Goal: Task Accomplishment & Management: Use online tool/utility

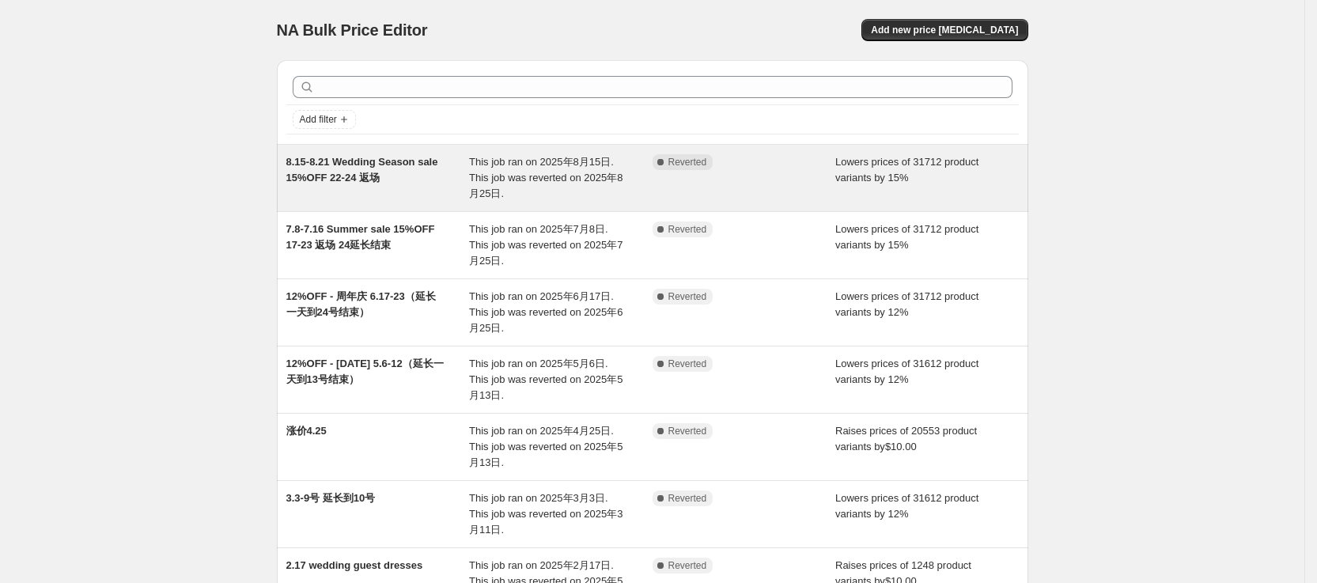
click at [697, 165] on span "Reverted" at bounding box center [687, 162] width 39 height 13
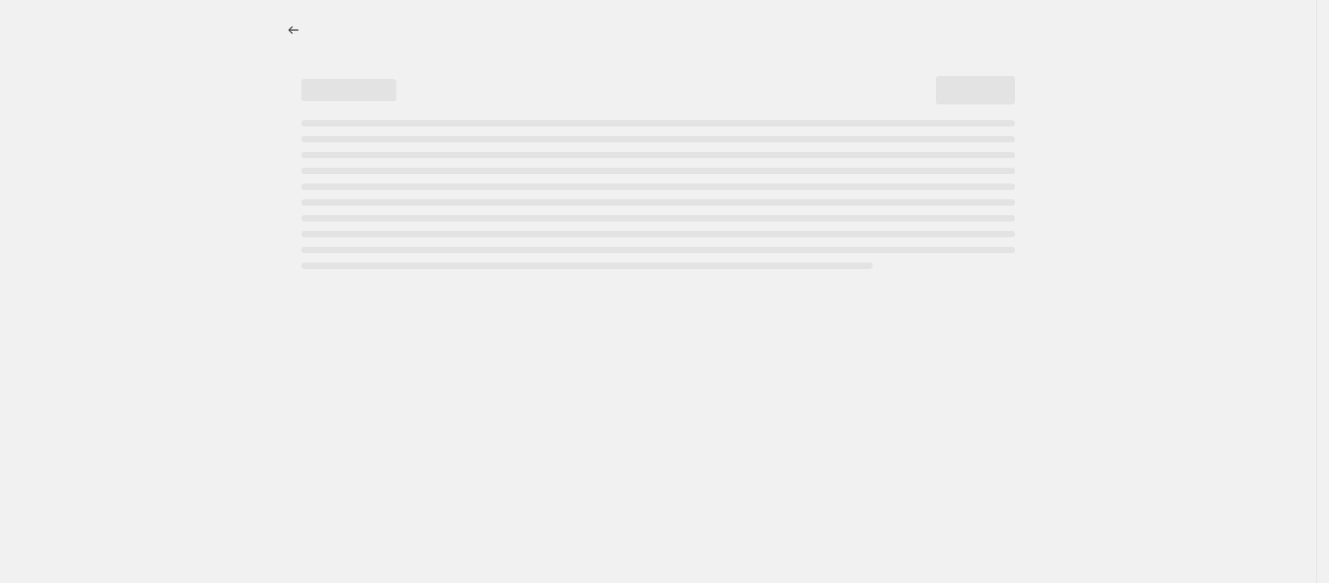
select select "percentage"
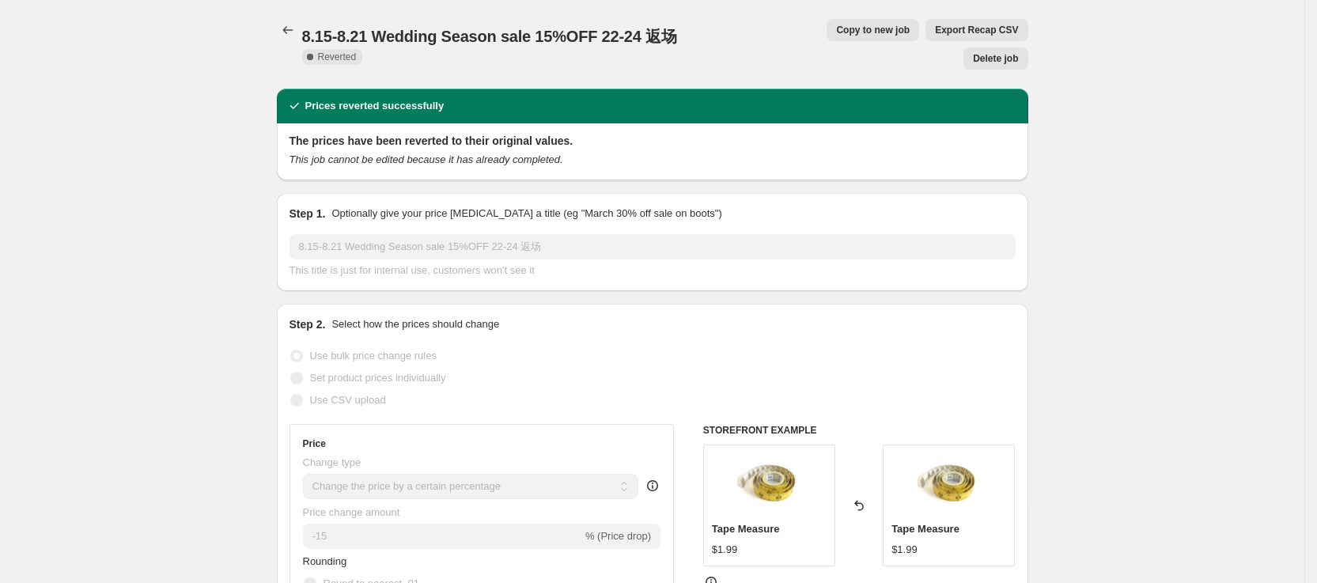
click at [836, 34] on span "Copy to new job" at bounding box center [873, 30] width 74 height 13
select select "percentage"
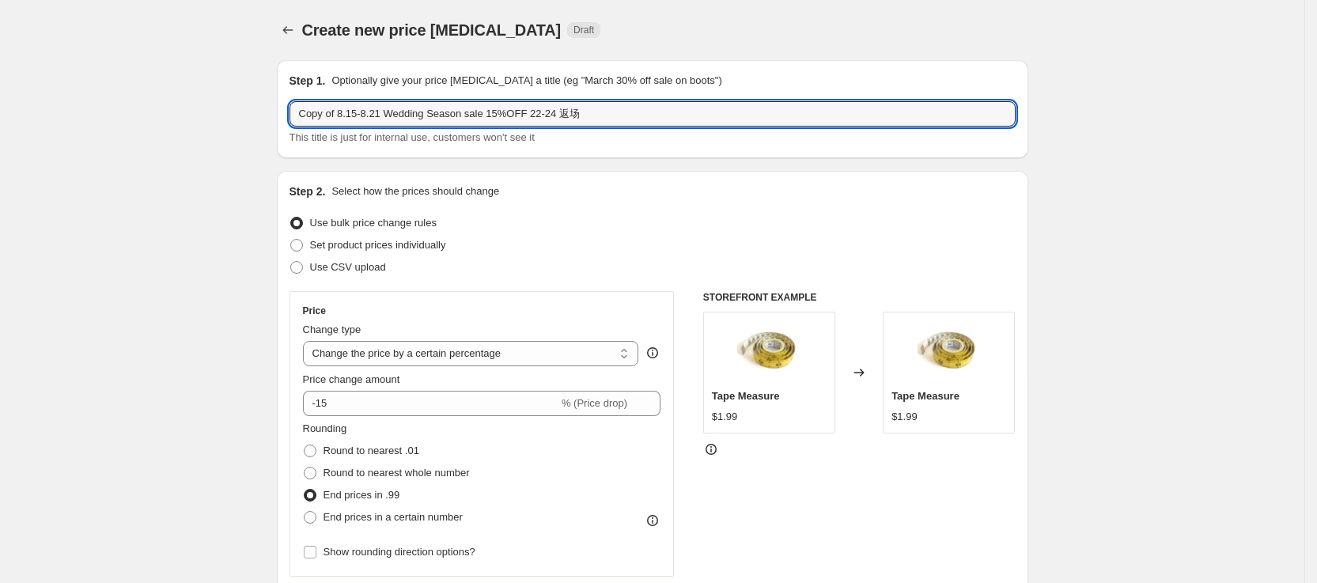
drag, startPoint x: 340, startPoint y: 114, endPoint x: 250, endPoint y: 109, distance: 90.3
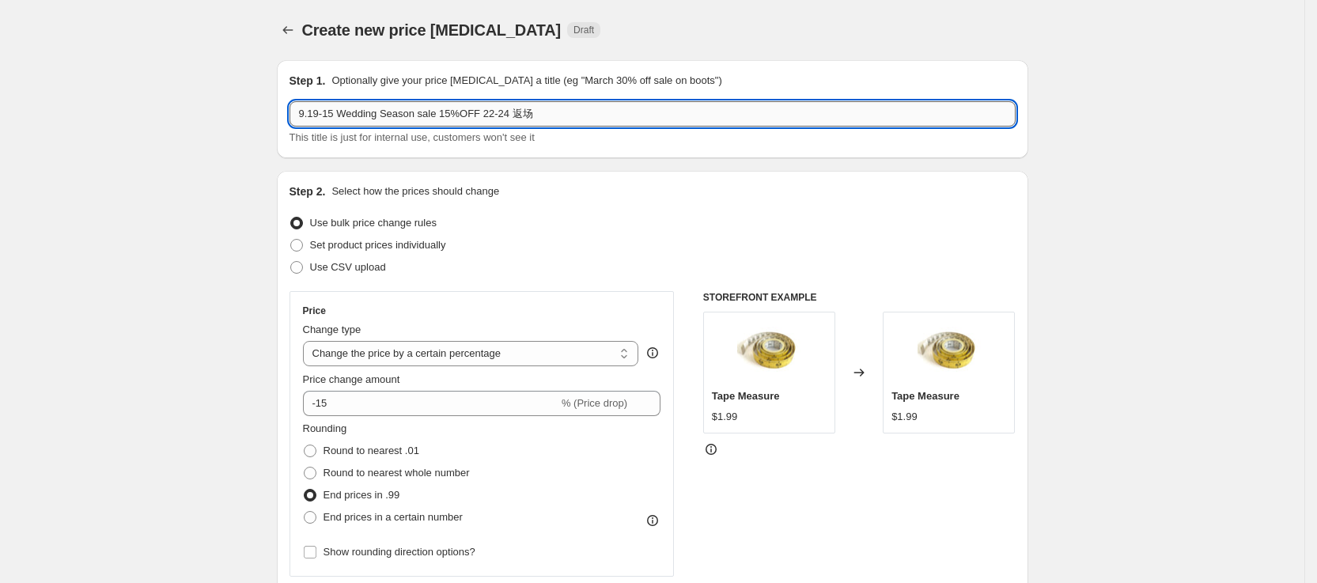
click at [515, 109] on input "9.19-15 Wedding Season sale 15%OFF 22-24 返场" at bounding box center [652, 113] width 726 height 25
drag, startPoint x: 438, startPoint y: 112, endPoint x: 342, endPoint y: 112, distance: 95.7
click at [342, 112] on input "9.19-15 Wedding Season sale 15%OFF 22-24 返场" at bounding box center [652, 113] width 726 height 25
paste input "Fall Arrival Event"
click at [499, 116] on input "9.19-15Fall Arrival Event 15%OFF 22-24 返场" at bounding box center [652, 113] width 726 height 25
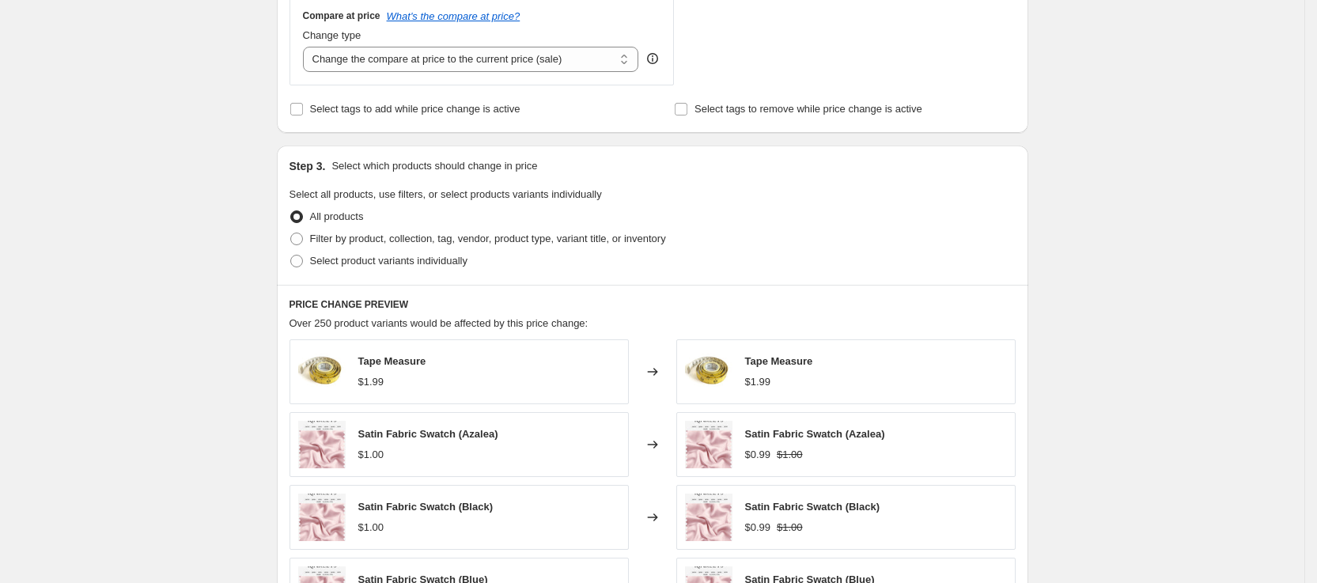
scroll to position [999, 0]
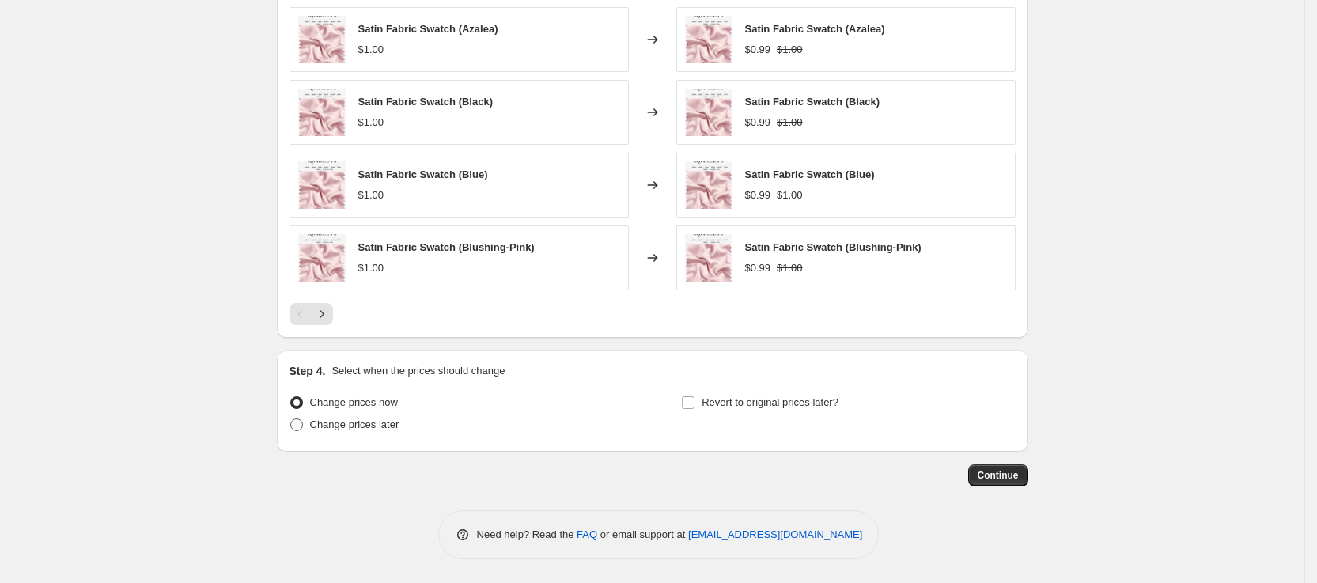
type input "9.19-15Fall Arrival Event 15%OFF 16-18返场"
click at [332, 418] on span "Change prices later" at bounding box center [354, 424] width 89 height 12
click at [291, 418] on input "Change prices later" at bounding box center [290, 418] width 1 height 1
radio input "true"
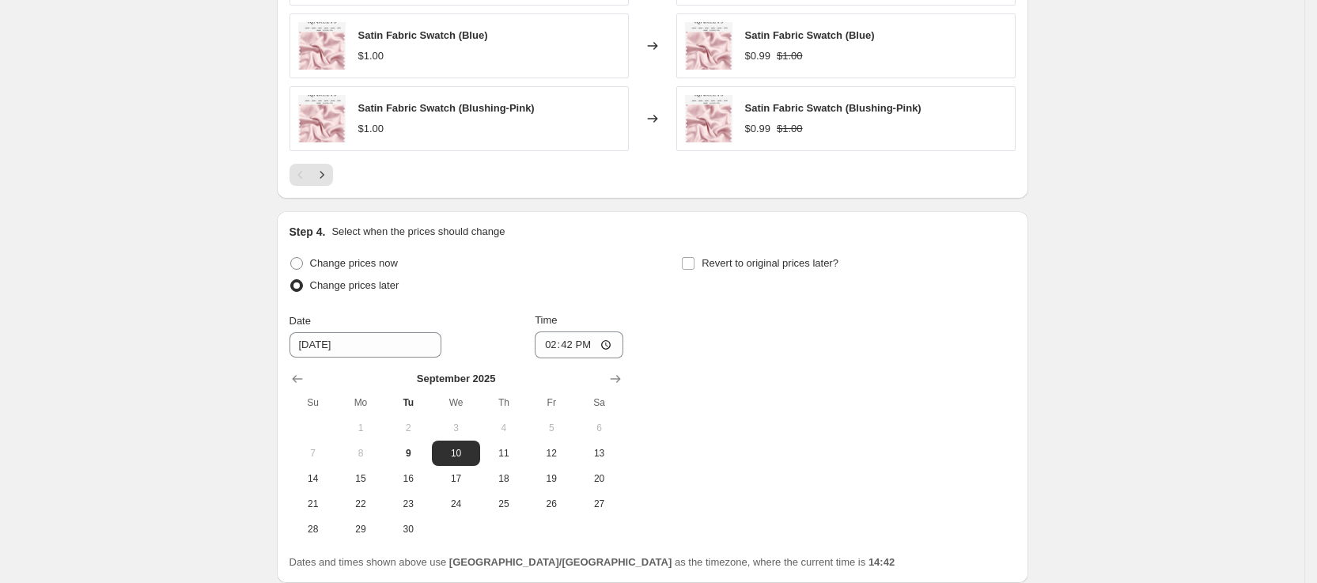
scroll to position [1269, 0]
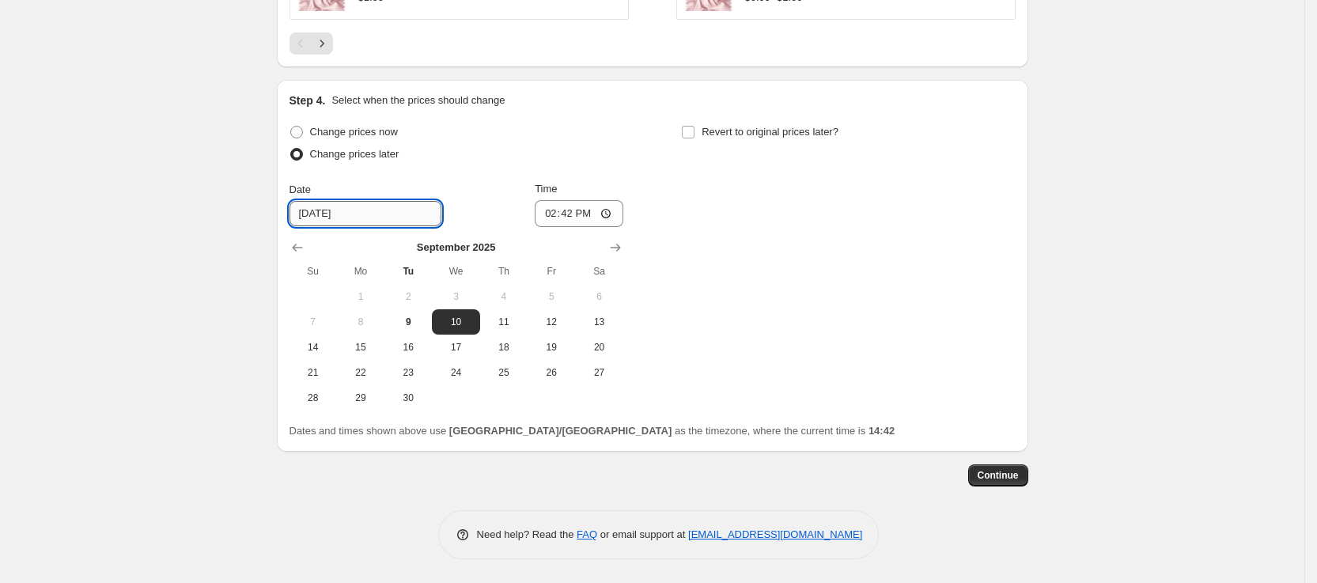
click at [390, 202] on input "9/10/2025" at bounding box center [365, 213] width 152 height 25
click at [323, 210] on input "9/10/2025" at bounding box center [365, 213] width 152 height 25
drag, startPoint x: 325, startPoint y: 210, endPoint x: 316, endPoint y: 209, distance: 9.6
click at [316, 209] on input "9/10/2025" at bounding box center [365, 213] width 152 height 25
click at [409, 314] on button "9" at bounding box center [407, 321] width 47 height 25
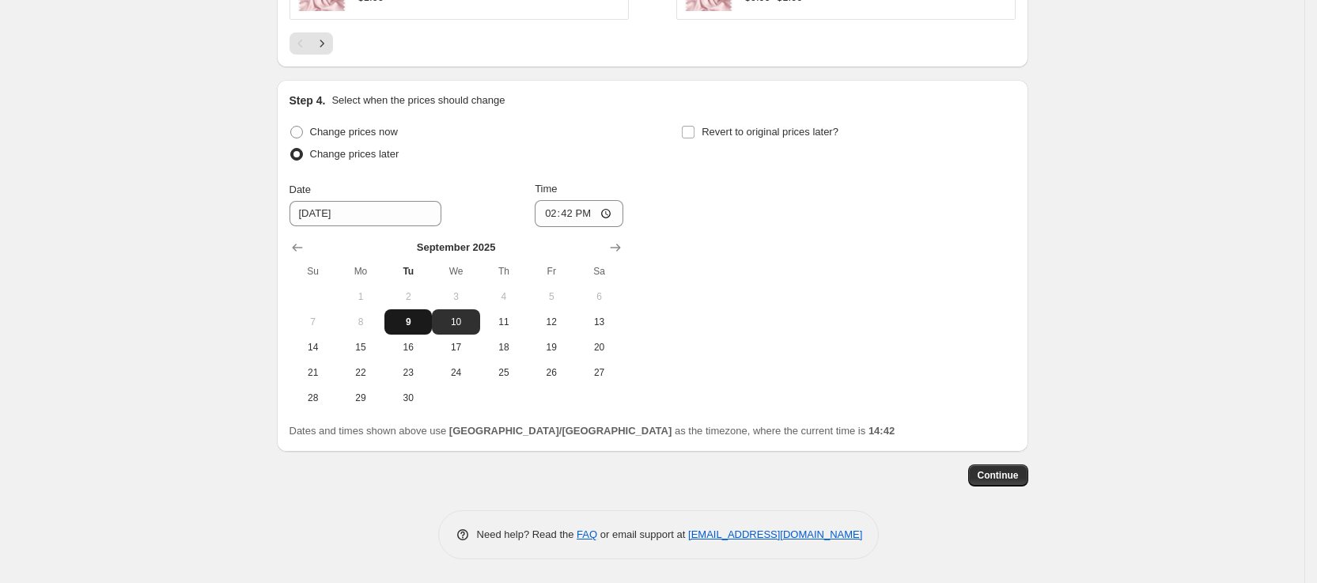
type input "[DATE]"
click at [613, 217] on input "14:42" at bounding box center [579, 213] width 89 height 27
type input "15:00"
click at [770, 294] on div "Change prices now Change prices later Date 9/9/2025 Time 15:00 September 2025 S…" at bounding box center [652, 265] width 726 height 289
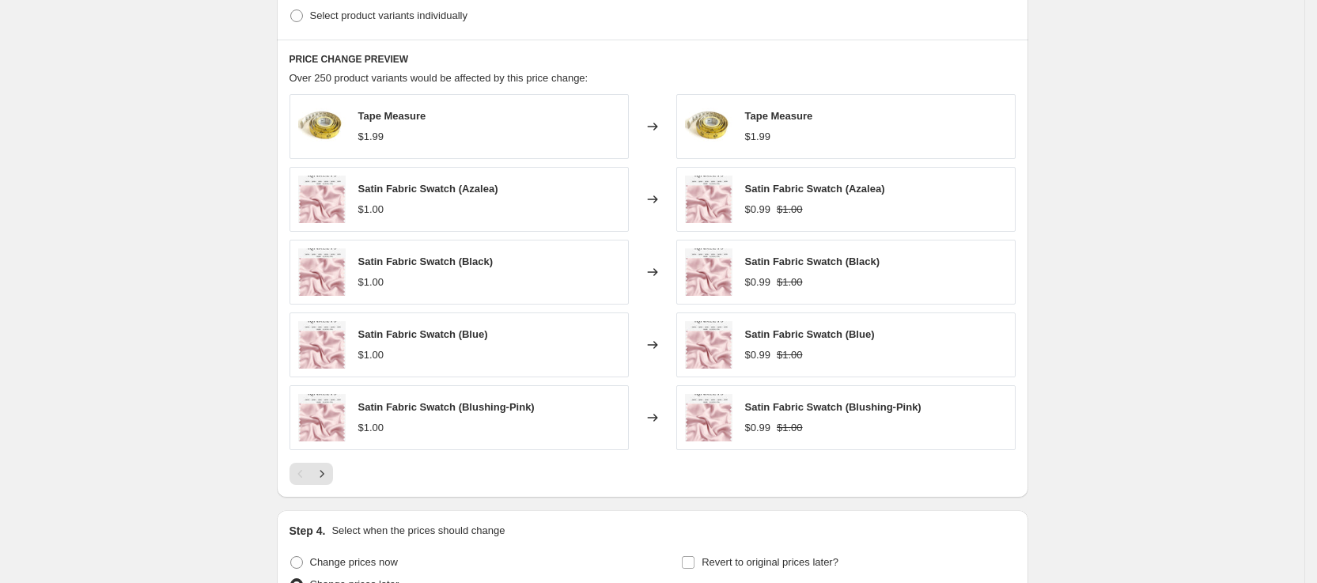
scroll to position [1186, 0]
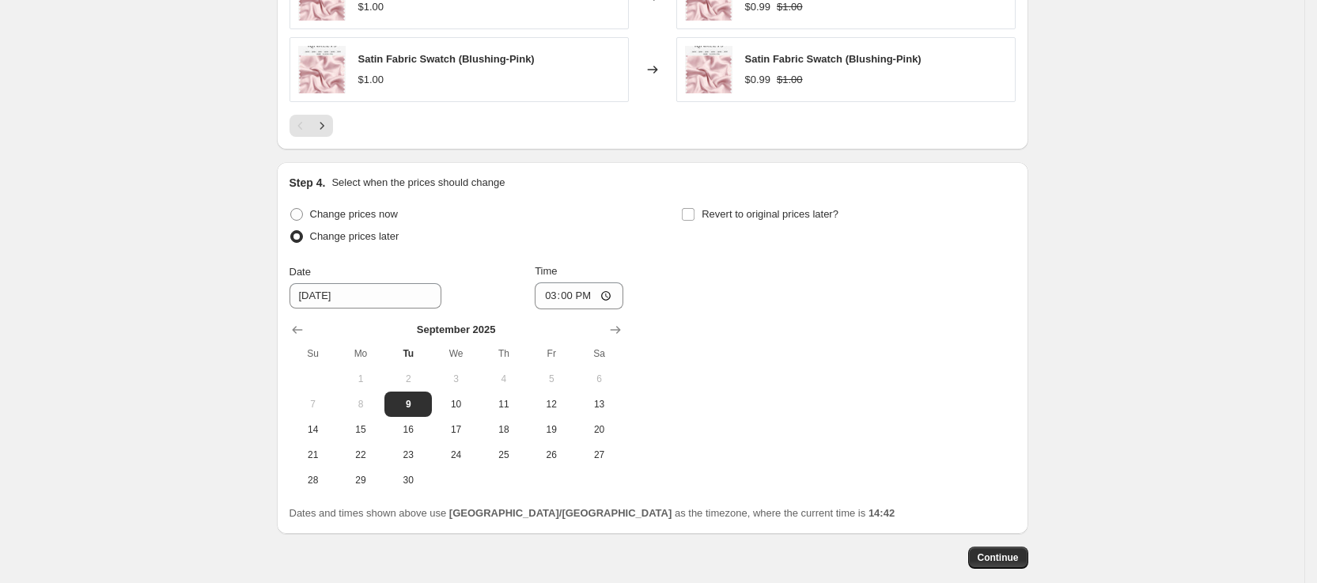
click at [1013, 558] on span "Continue" at bounding box center [997, 557] width 41 height 13
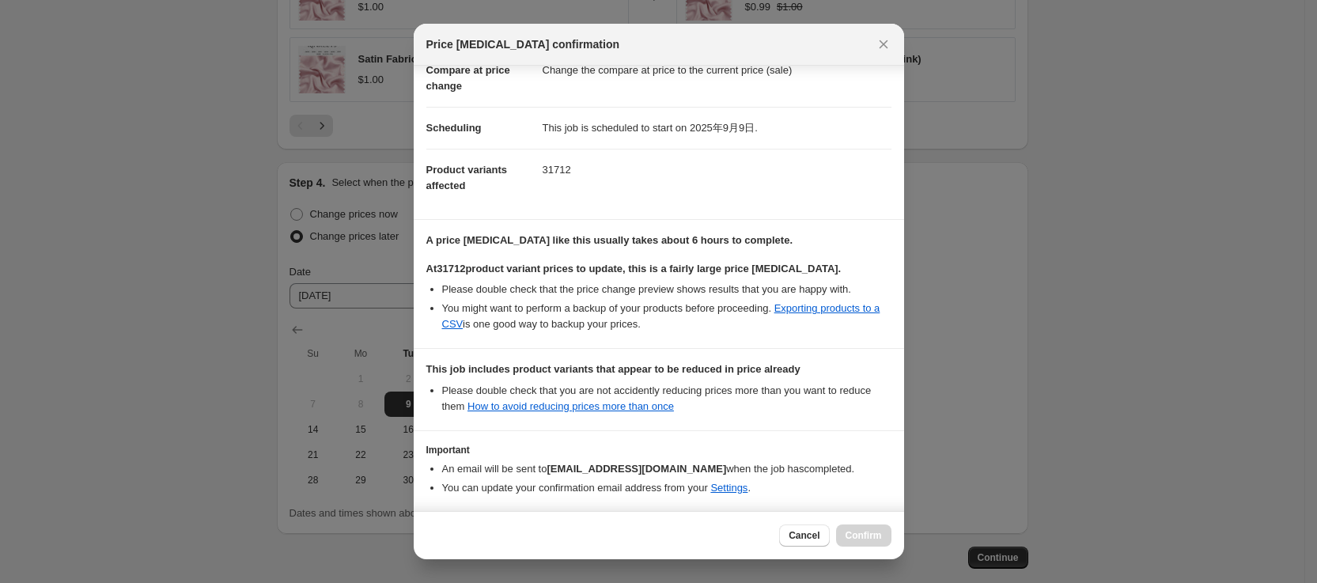
scroll to position [151, 0]
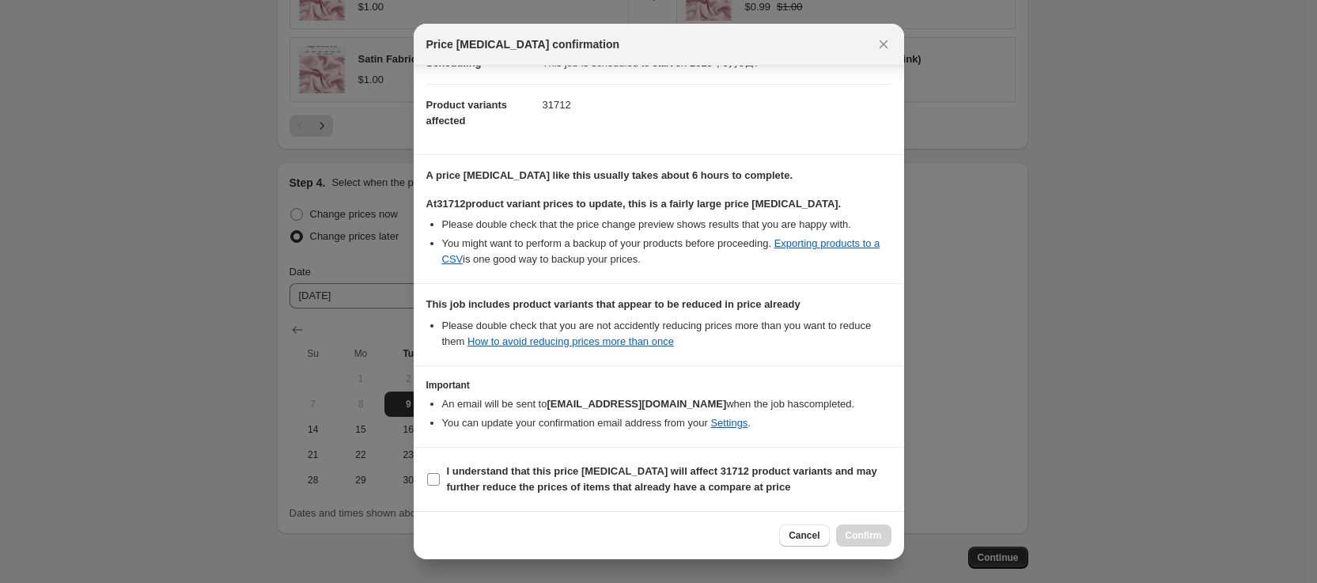
click at [434, 478] on input "I understand that this price change job will affect 31712 product variants and …" at bounding box center [433, 479] width 13 height 13
checkbox input "true"
click at [864, 537] on span "Confirm" at bounding box center [863, 535] width 36 height 13
type input "9.19-15Fall Arrival Event 15%OFF 16-18返场"
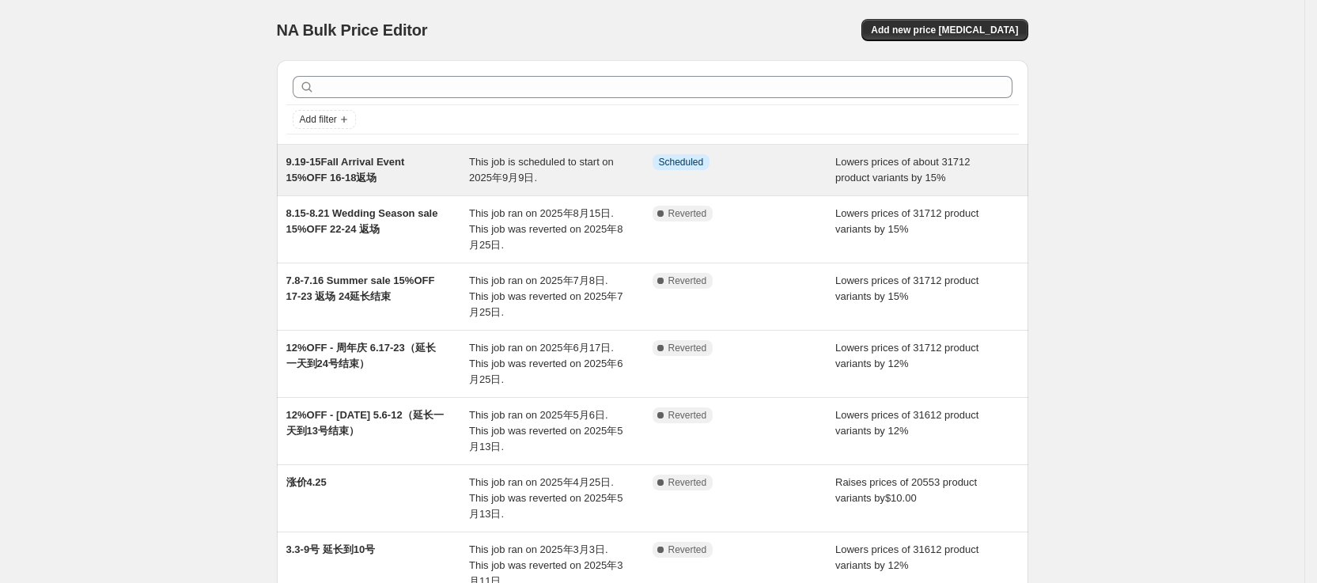
click at [779, 174] on div "Info Scheduled" at bounding box center [743, 170] width 183 height 32
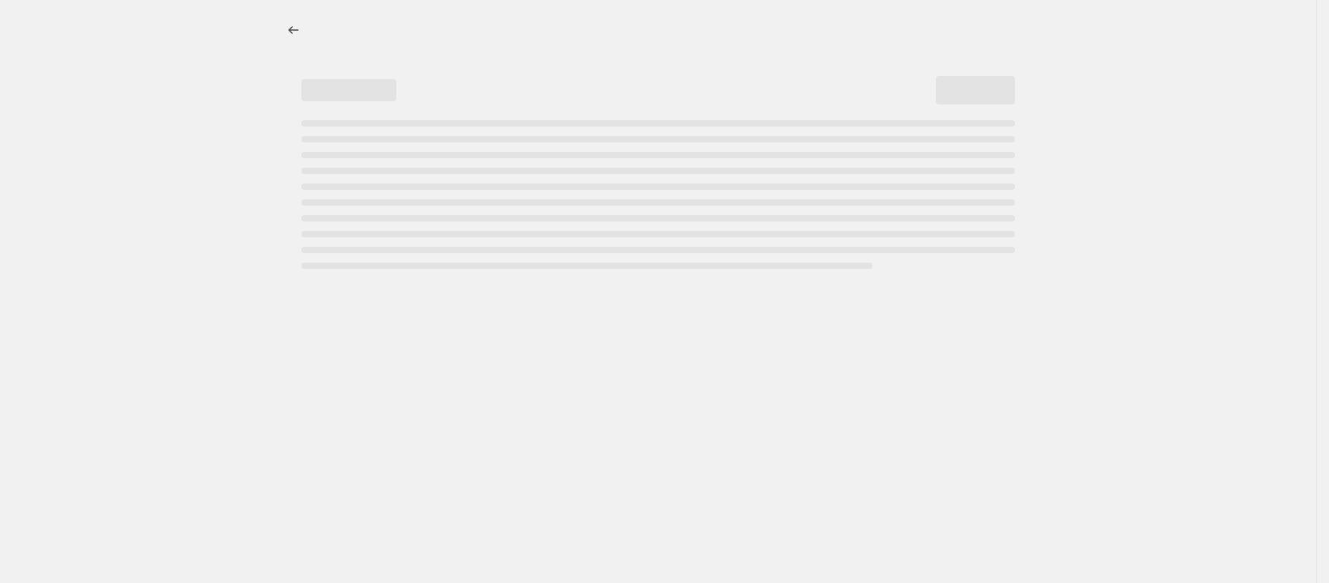
select select "percentage"
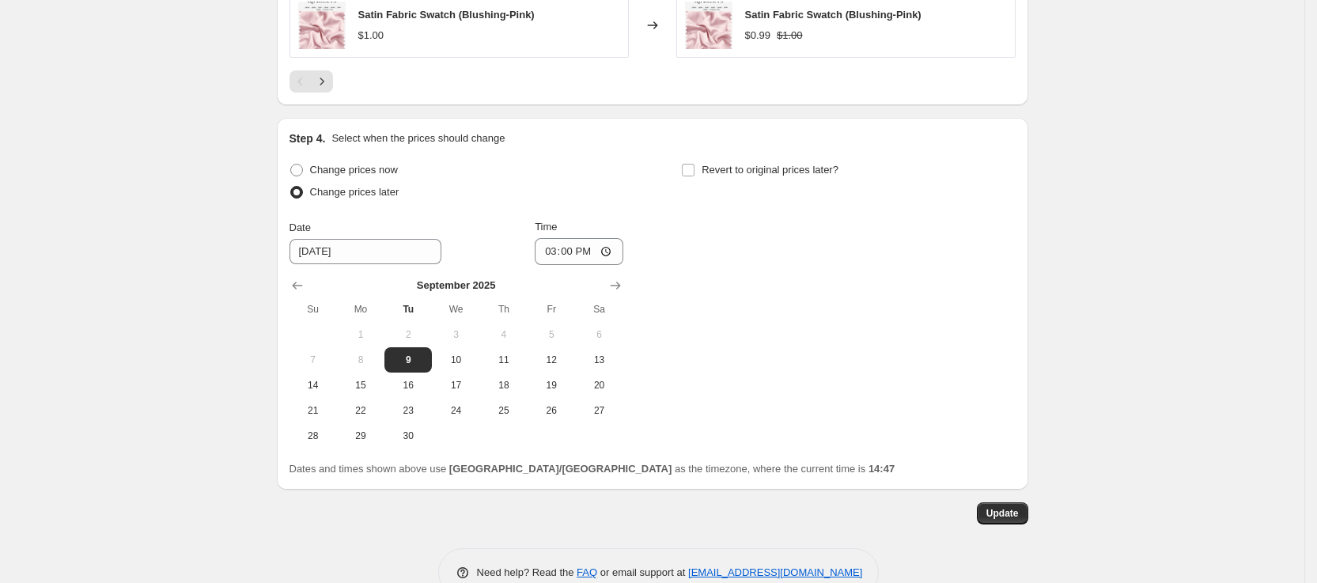
scroll to position [1366, 0]
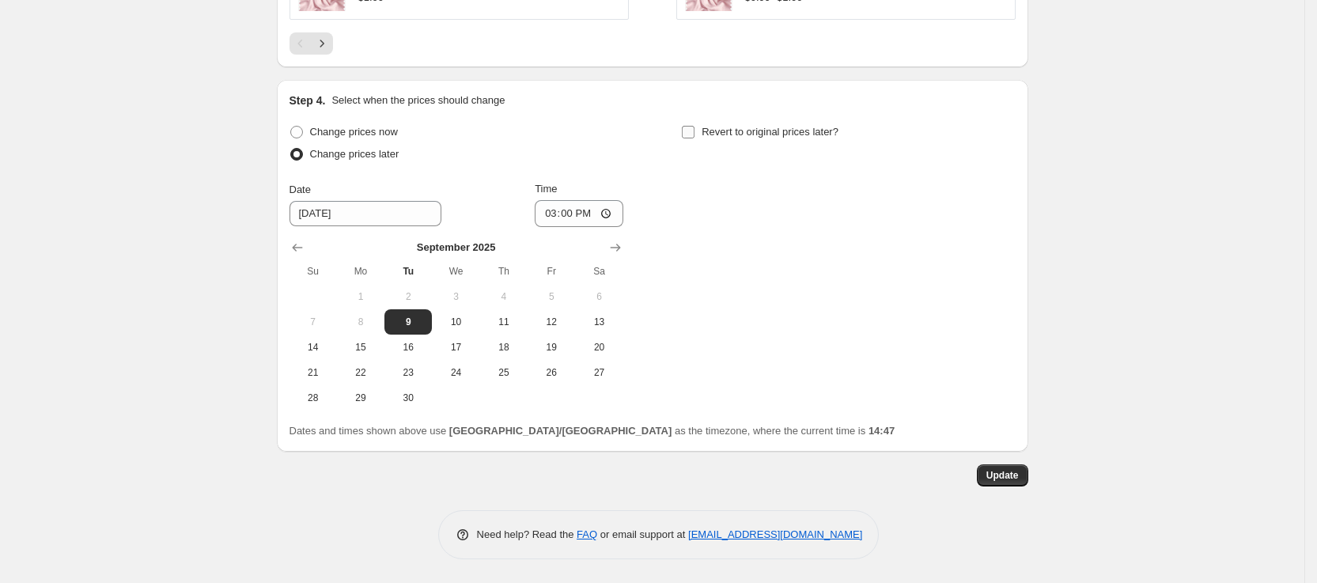
click at [694, 129] on input "Revert to original prices later?" at bounding box center [688, 132] width 13 height 13
checkbox input "true"
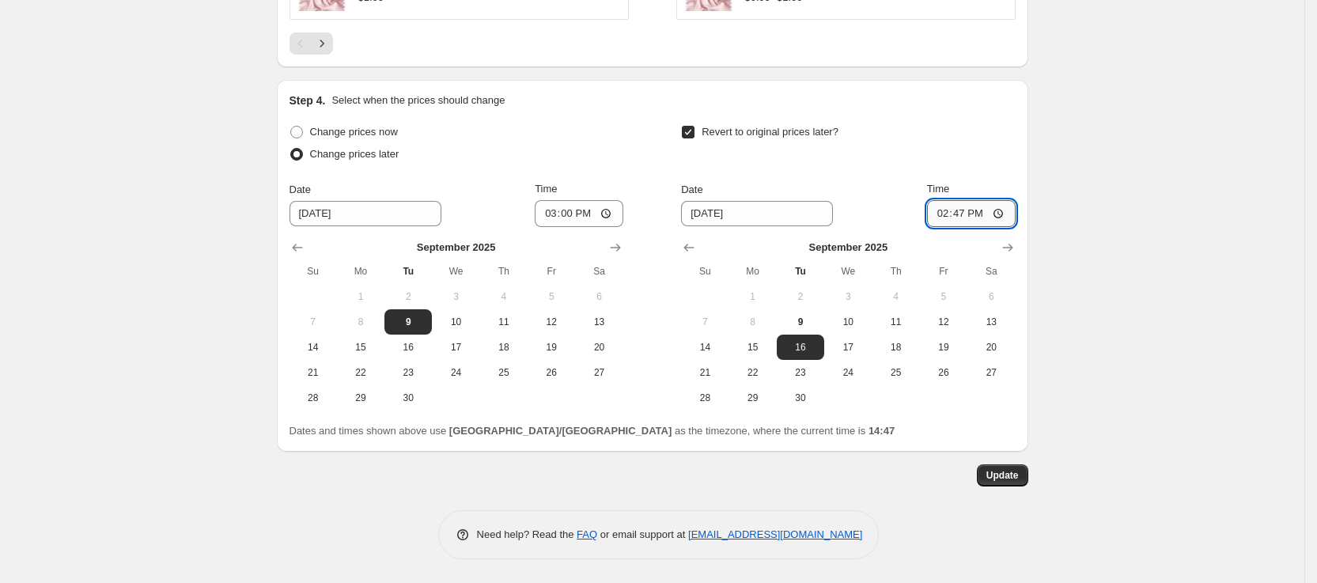
click at [1009, 214] on input "14:47" at bounding box center [971, 213] width 89 height 27
type input "15:00"
click at [1024, 474] on button "Update" at bounding box center [1002, 475] width 51 height 22
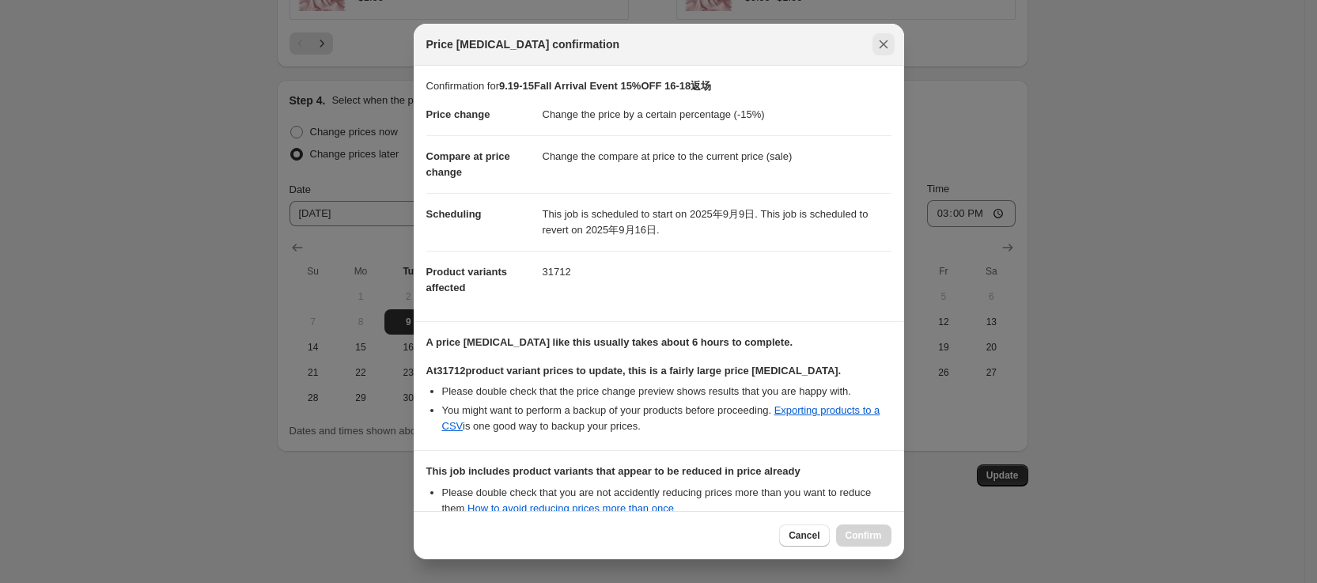
click at [885, 40] on icon "Close" at bounding box center [883, 44] width 16 height 16
checkbox input "false"
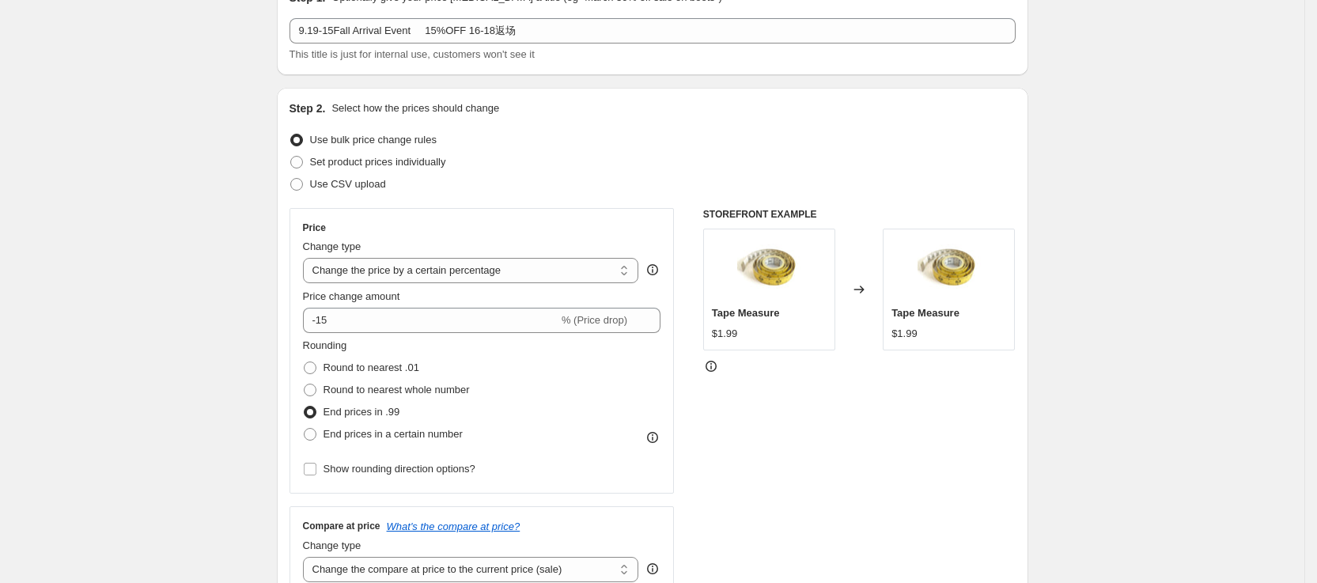
scroll to position [0, 0]
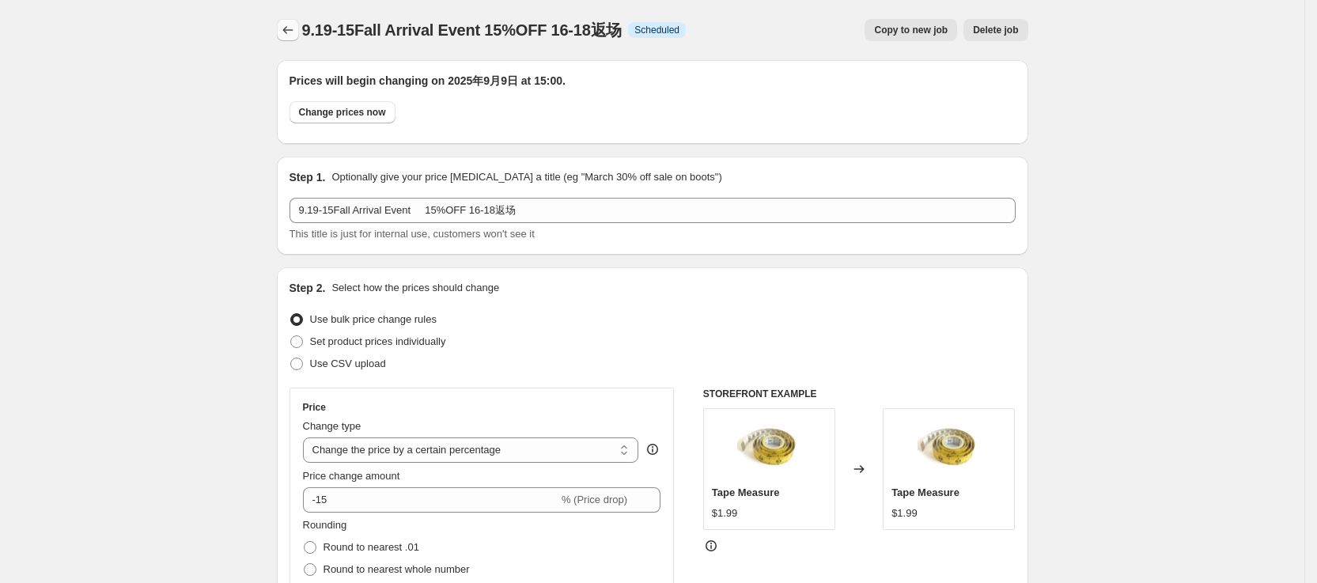
click at [296, 31] on icon "Price change jobs" at bounding box center [288, 30] width 16 height 16
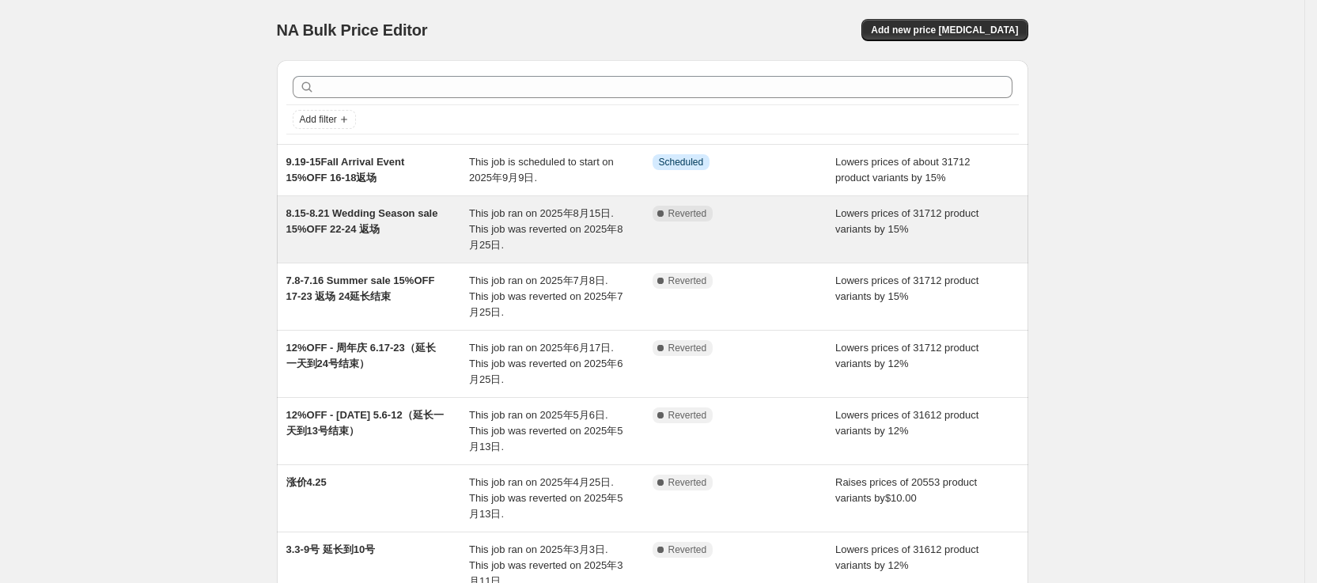
click at [804, 235] on div "Complete Reverted" at bounding box center [743, 229] width 183 height 47
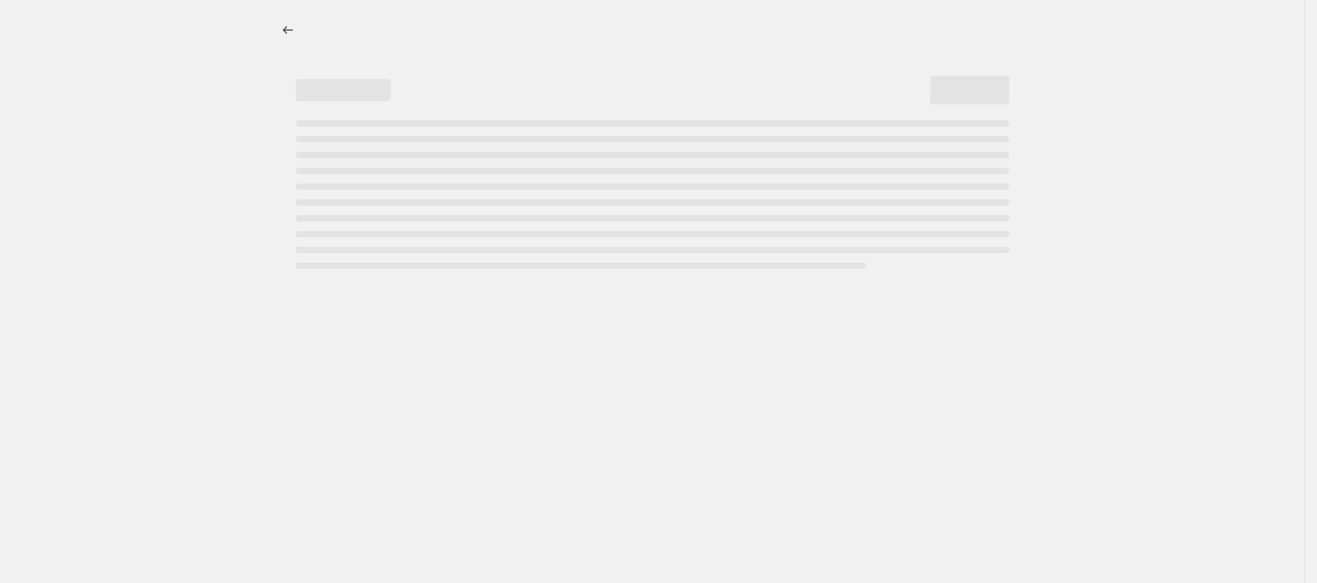
select select "percentage"
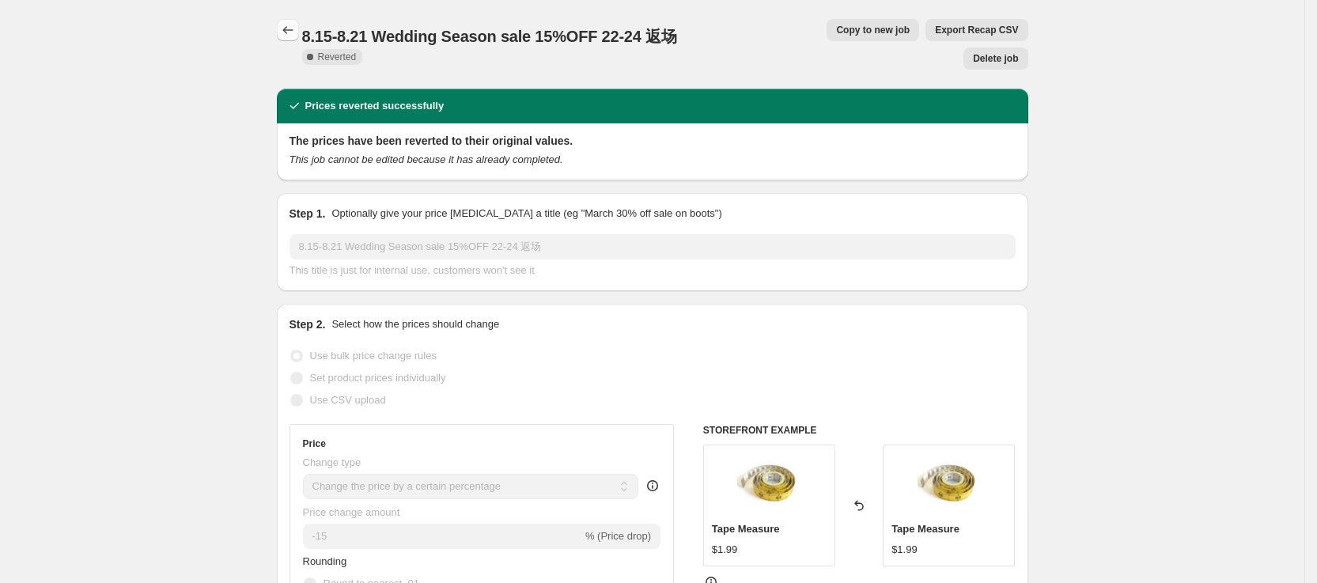
click at [293, 30] on icon "Price change jobs" at bounding box center [287, 30] width 10 height 8
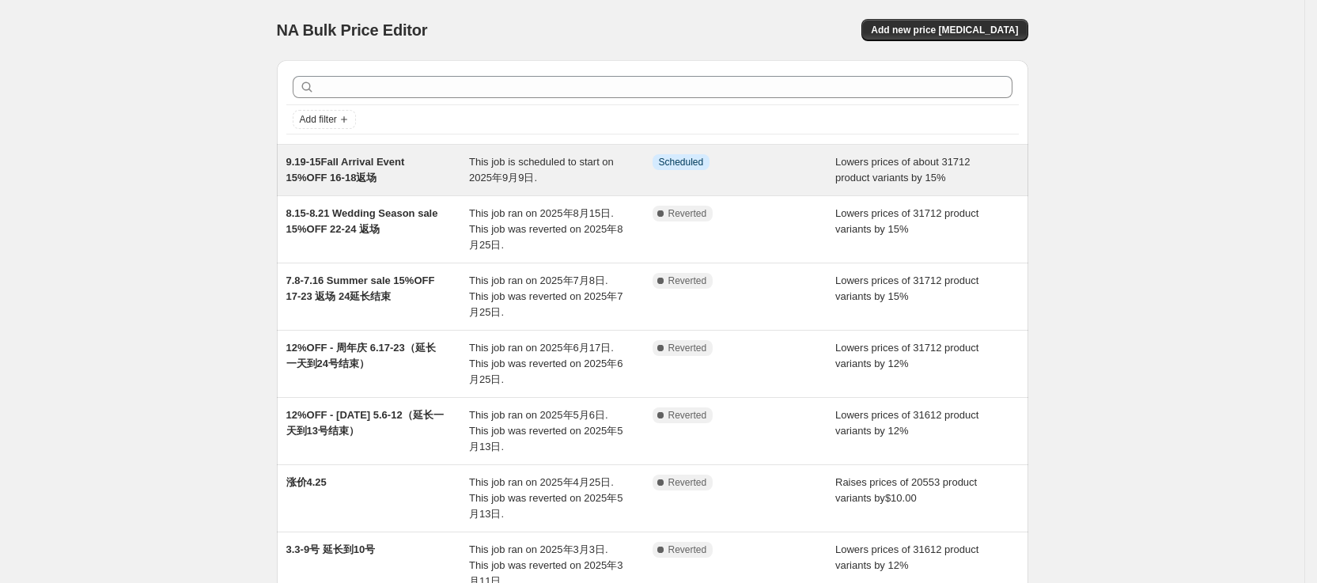
click at [762, 178] on div "Info Scheduled" at bounding box center [743, 170] width 183 height 32
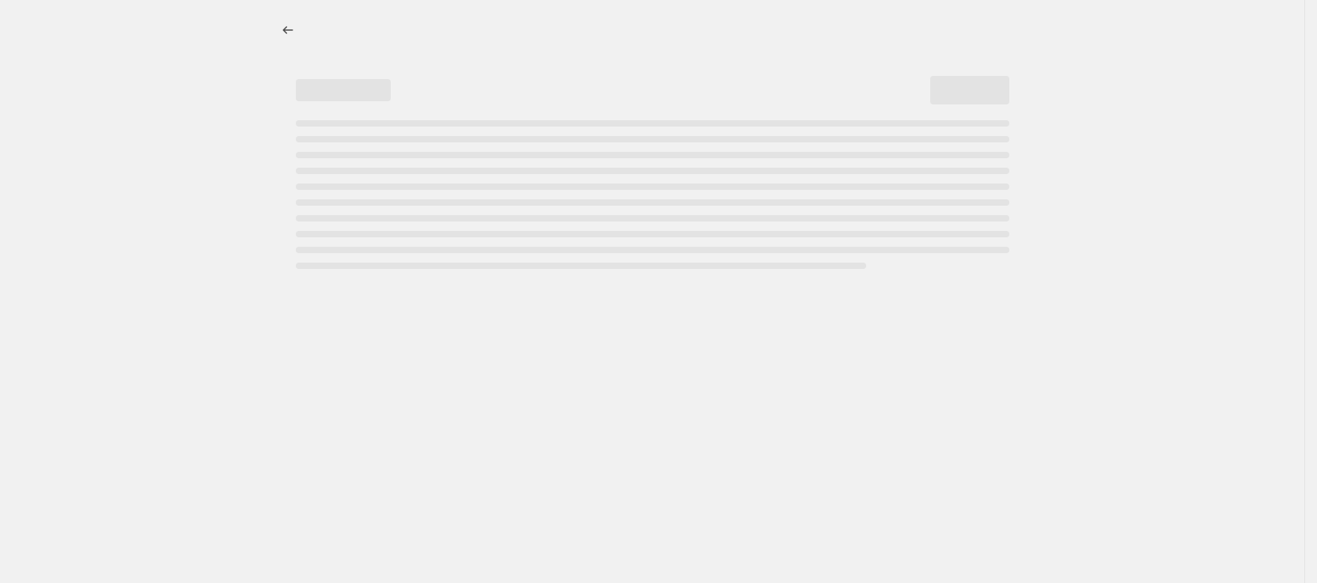
select select "percentage"
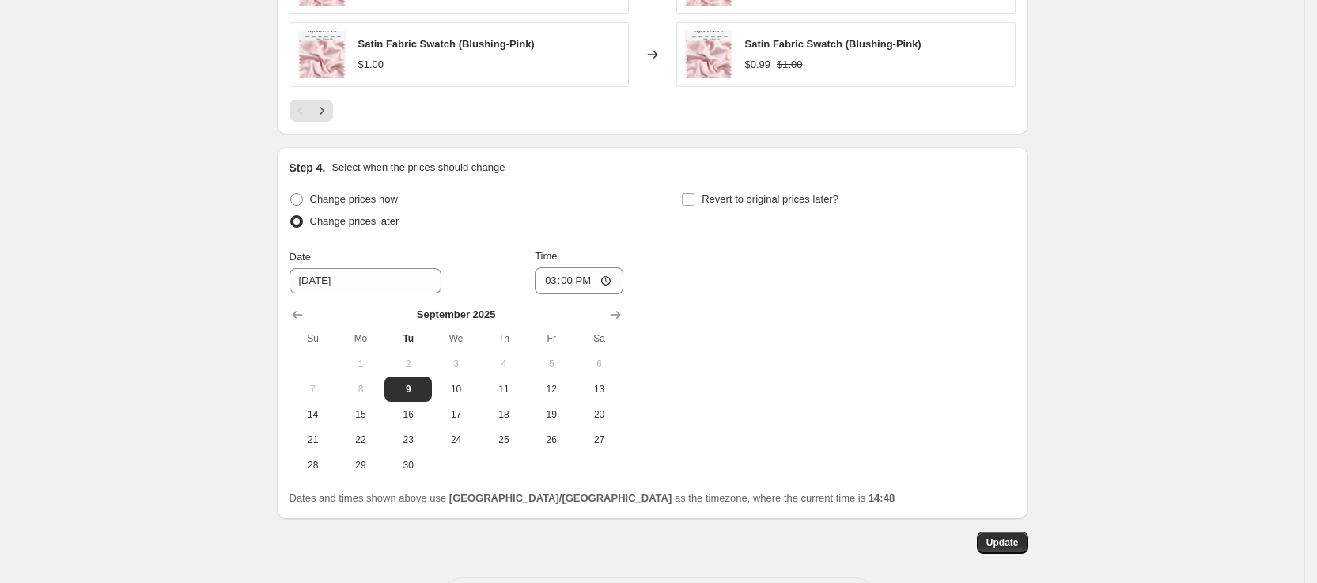
scroll to position [1366, 0]
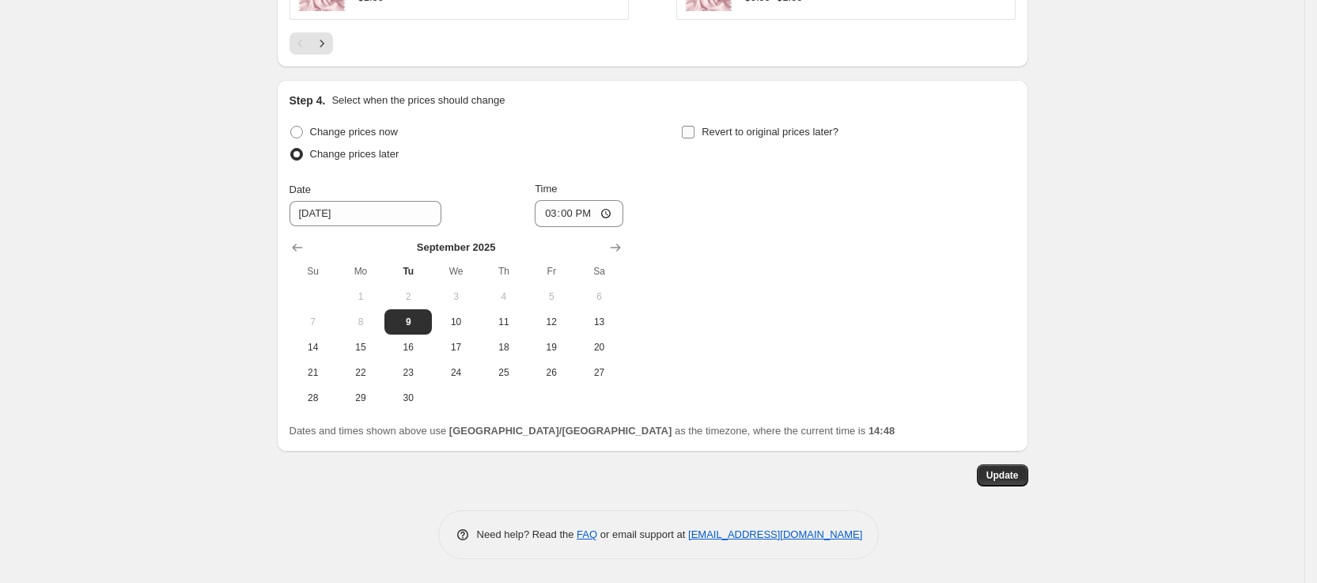
click at [705, 134] on label "Revert to original prices later?" at bounding box center [759, 132] width 157 height 22
click at [694, 134] on input "Revert to original prices later?" at bounding box center [688, 132] width 13 height 13
checkbox input "true"
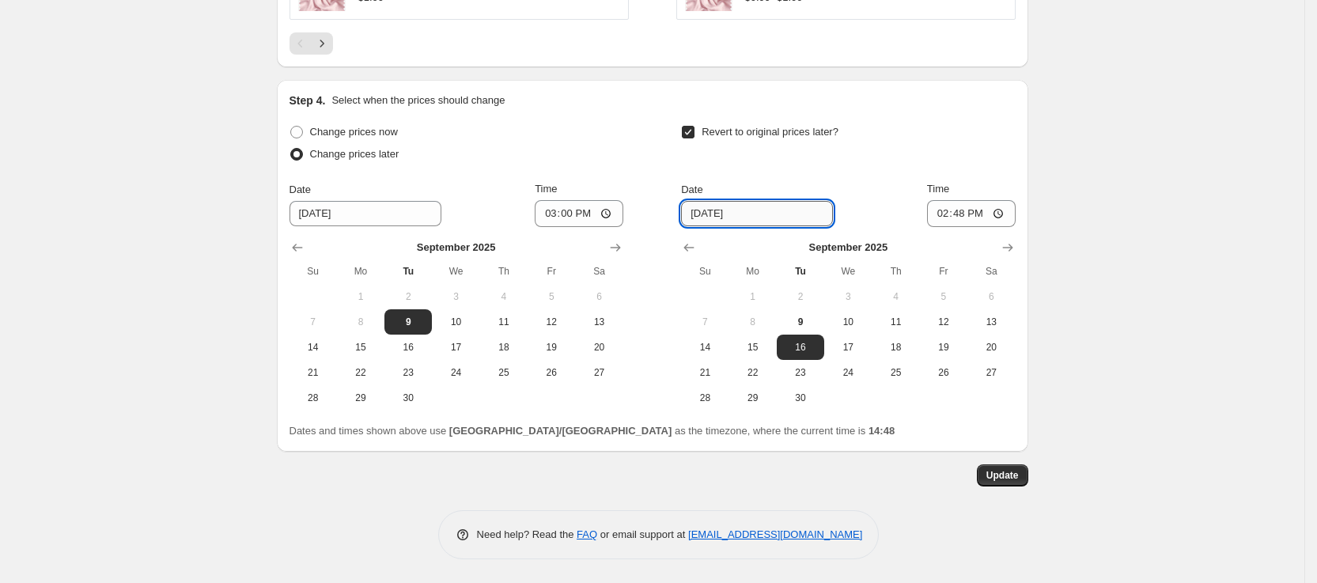
click at [754, 210] on input "9/16/2025" at bounding box center [757, 213] width 152 height 25
click at [961, 350] on span "19" at bounding box center [943, 347] width 35 height 13
type input "[DATE]"
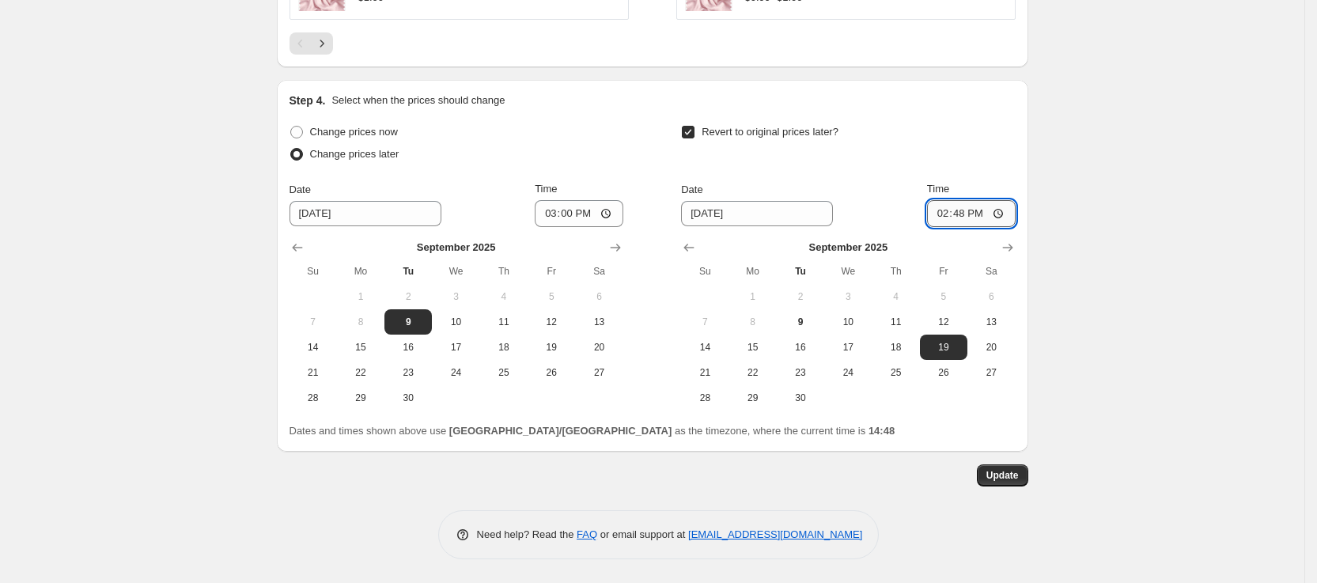
click at [1001, 208] on input "14:48" at bounding box center [971, 213] width 89 height 27
type input "15:00"
click at [1019, 472] on span "Update" at bounding box center [1002, 475] width 32 height 13
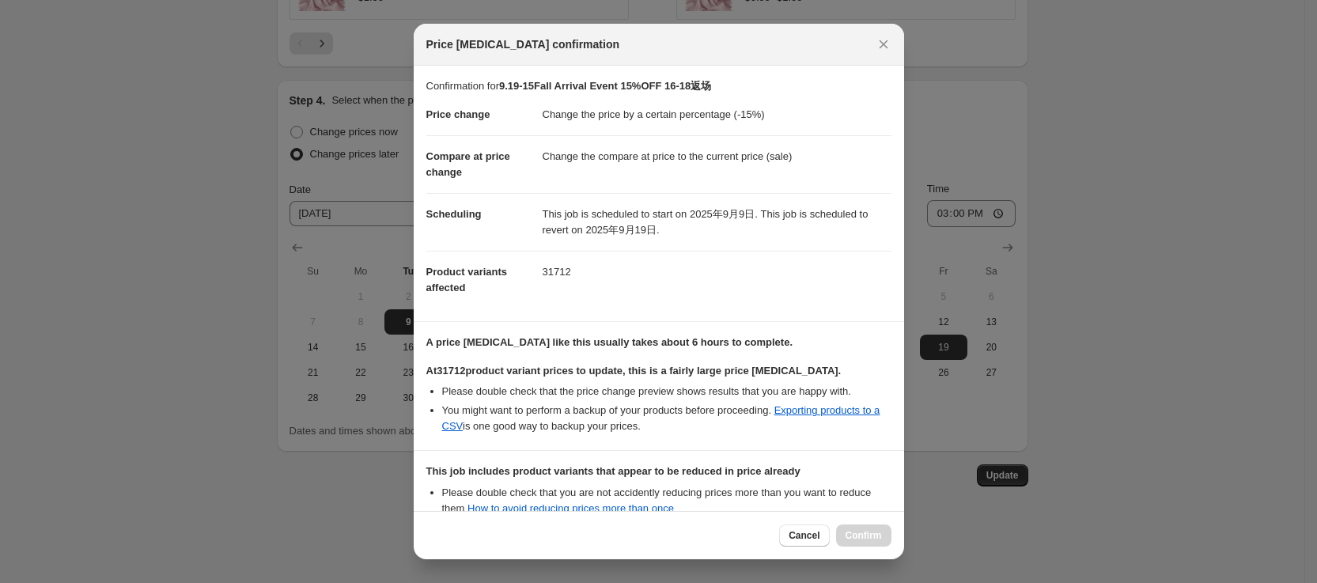
scroll to position [167, 0]
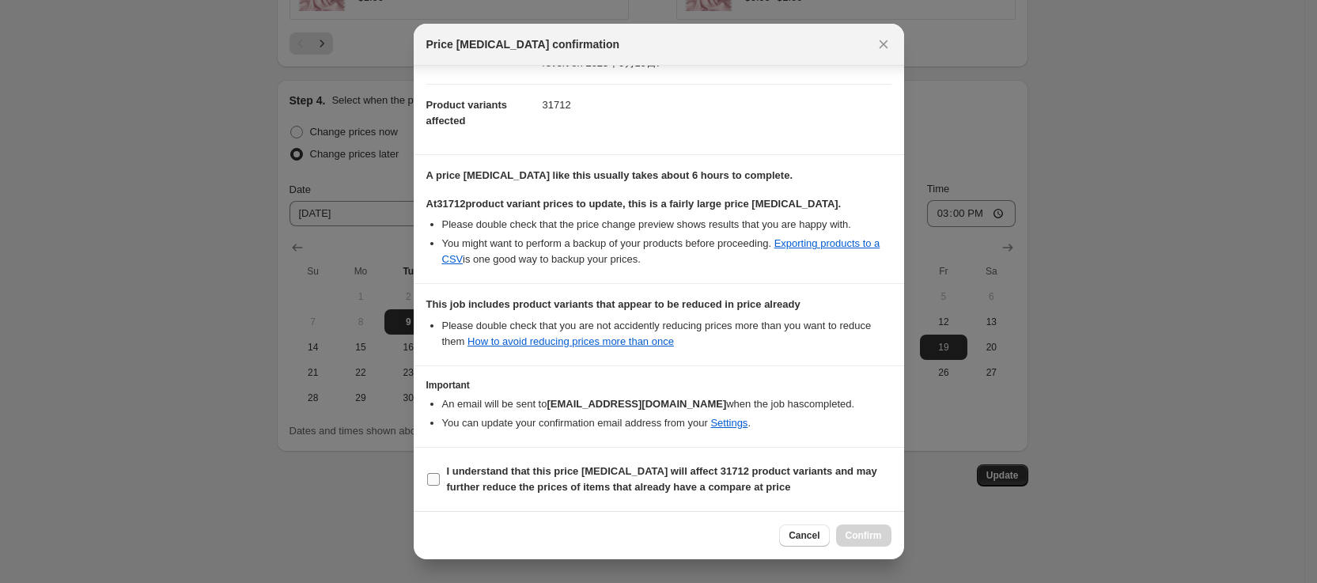
click at [442, 481] on label "I understand that this price change job will affect 31712 product variants and …" at bounding box center [658, 479] width 465 height 38
click at [440, 481] on input "I understand that this price change job will affect 31712 product variants and …" at bounding box center [433, 479] width 13 height 13
checkbox input "true"
click at [849, 536] on span "Confirm" at bounding box center [863, 535] width 36 height 13
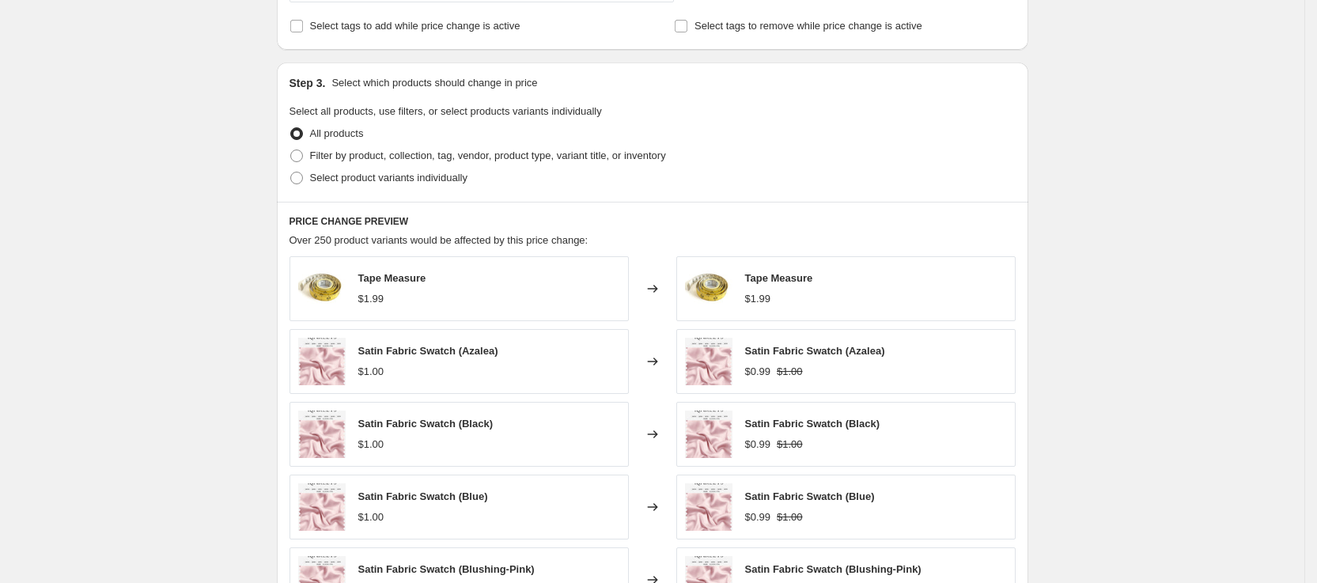
scroll to position [1366, 0]
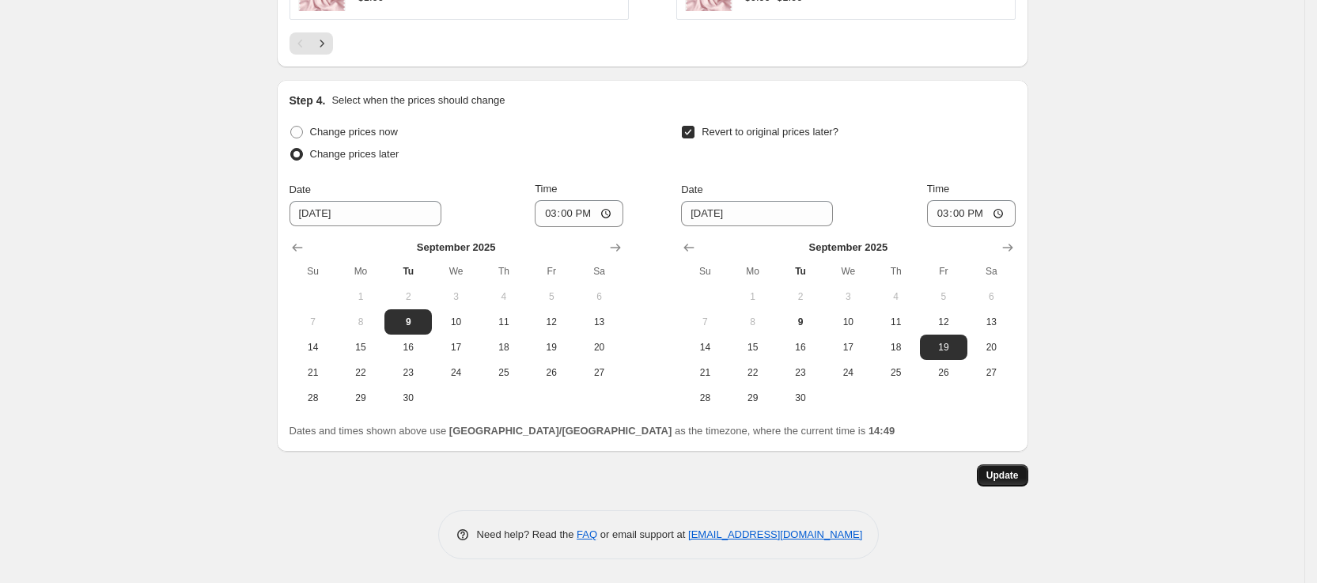
click at [1010, 468] on button "Update" at bounding box center [1002, 475] width 51 height 22
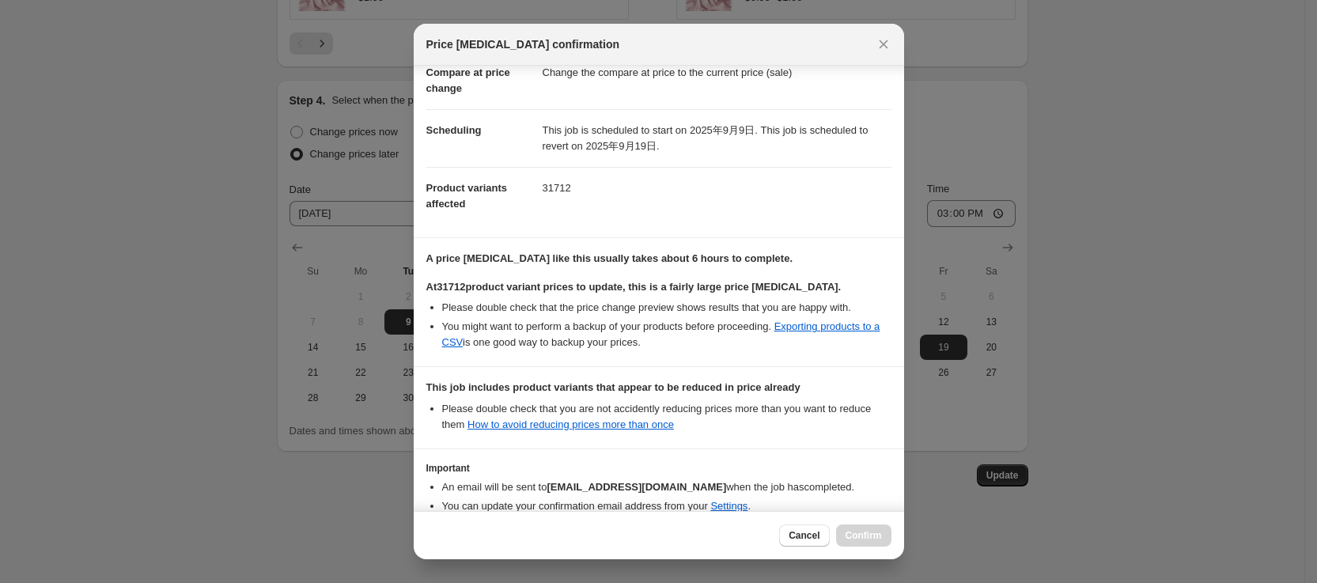
scroll to position [167, 0]
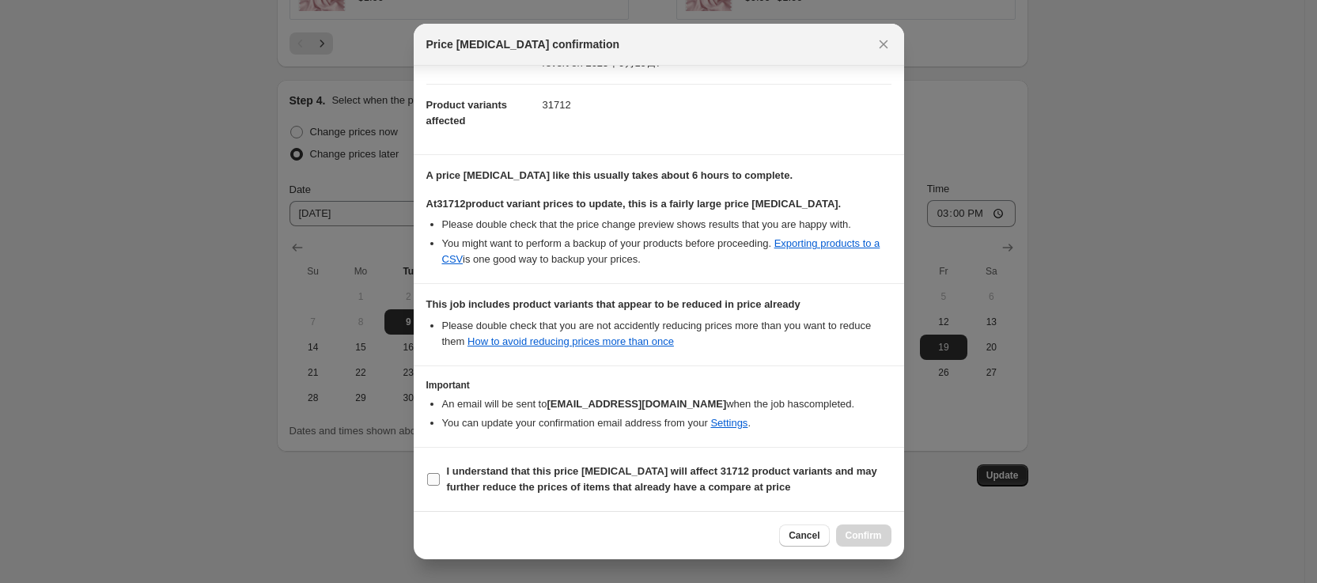
click at [440, 480] on span ":r7s:" at bounding box center [433, 479] width 14 height 14
click at [440, 480] on input "I understand that this price change job will affect 31712 product variants and …" at bounding box center [433, 479] width 13 height 13
checkbox input "true"
click at [870, 541] on span "Confirm" at bounding box center [863, 535] width 36 height 13
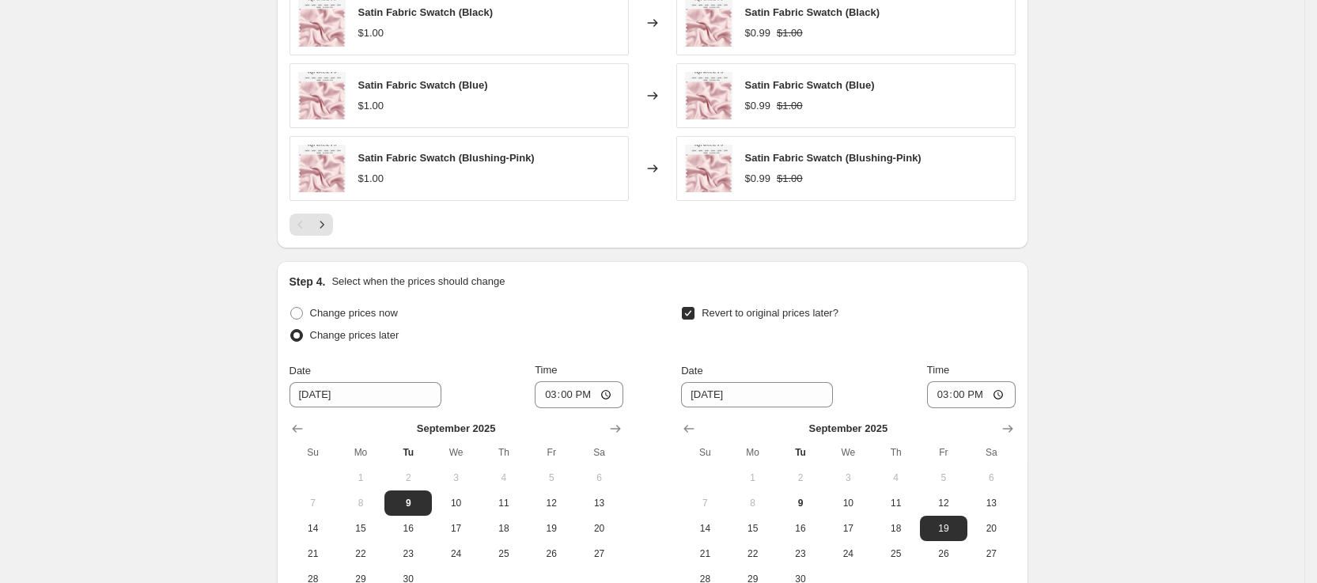
scroll to position [1366, 0]
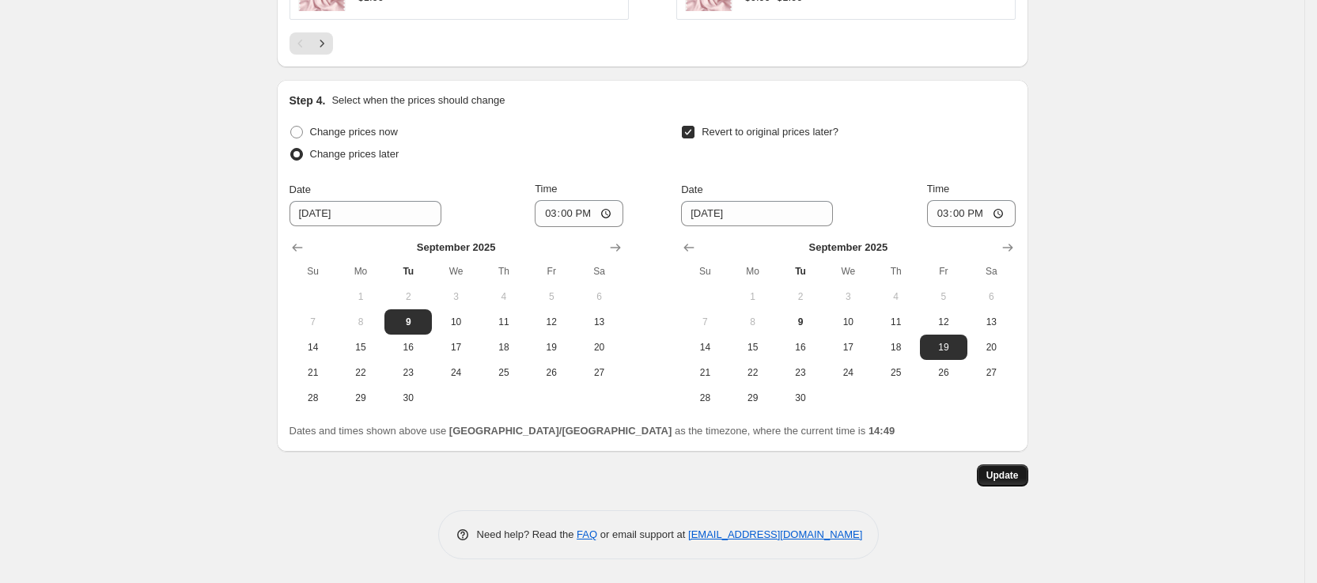
click at [1026, 474] on button "Update" at bounding box center [1002, 475] width 51 height 22
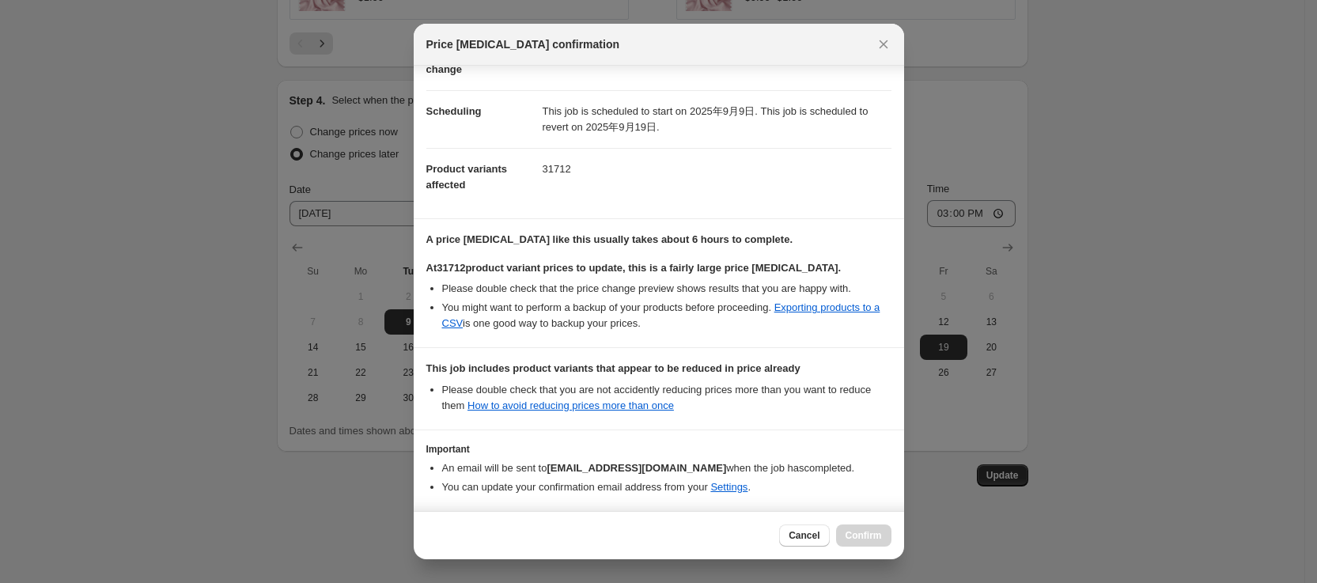
scroll to position [167, 0]
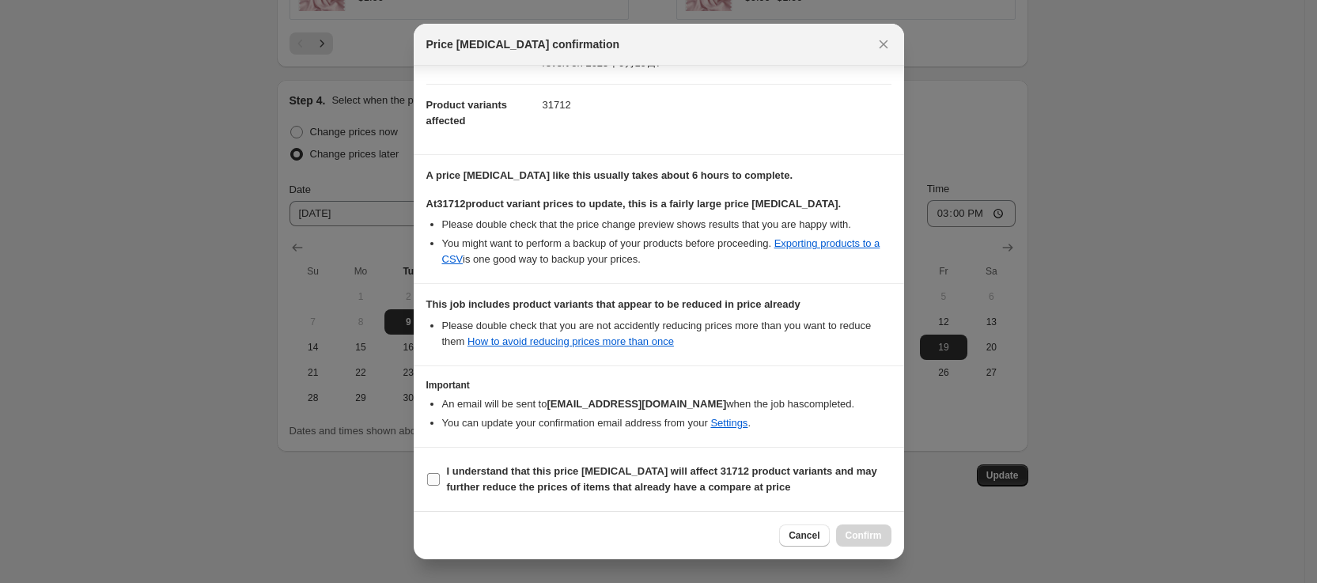
click at [435, 481] on input "I understand that this price change job will affect 31712 product variants and …" at bounding box center [433, 479] width 13 height 13
checkbox input "true"
click at [864, 539] on span "Confirm" at bounding box center [863, 535] width 36 height 13
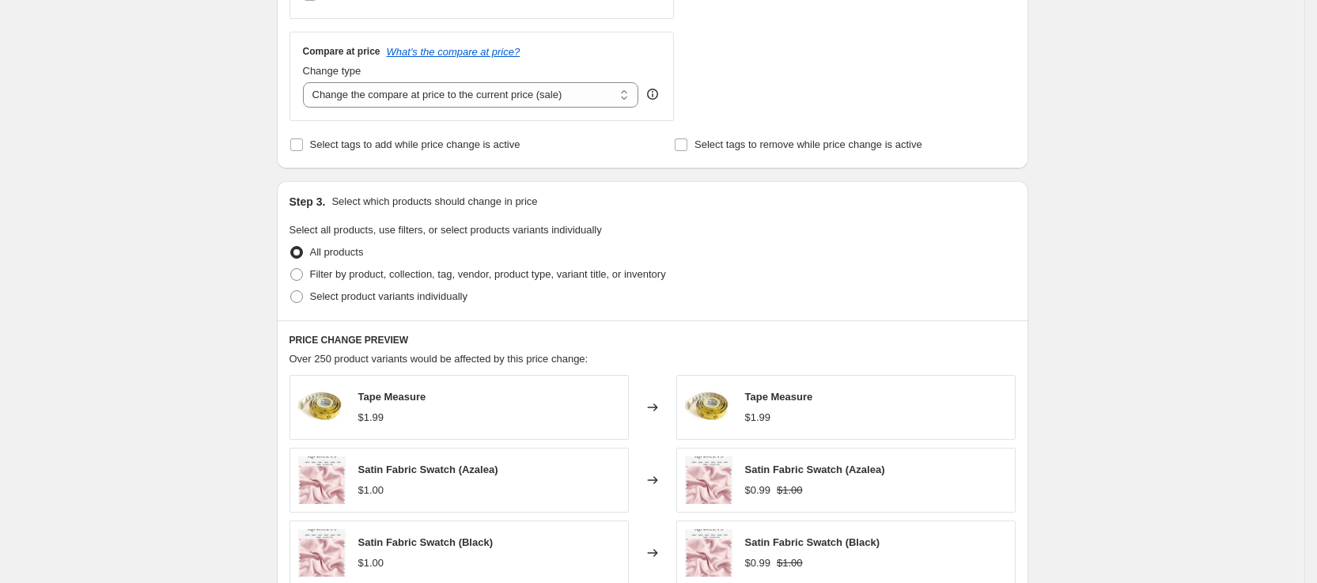
scroll to position [0, 0]
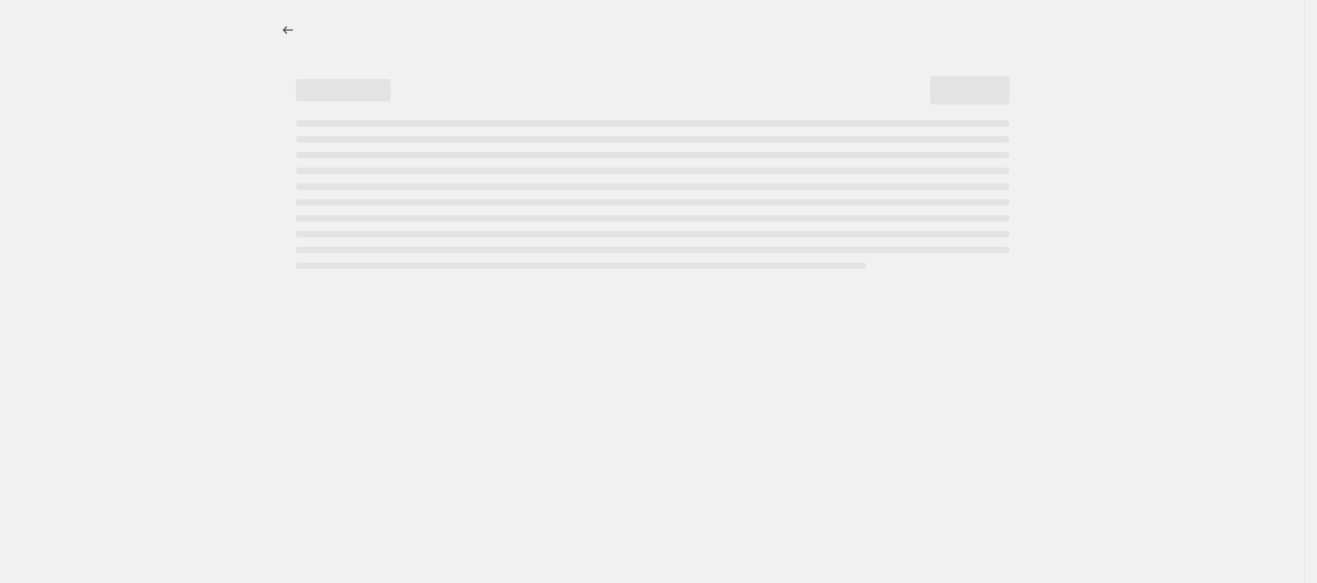
select select "percentage"
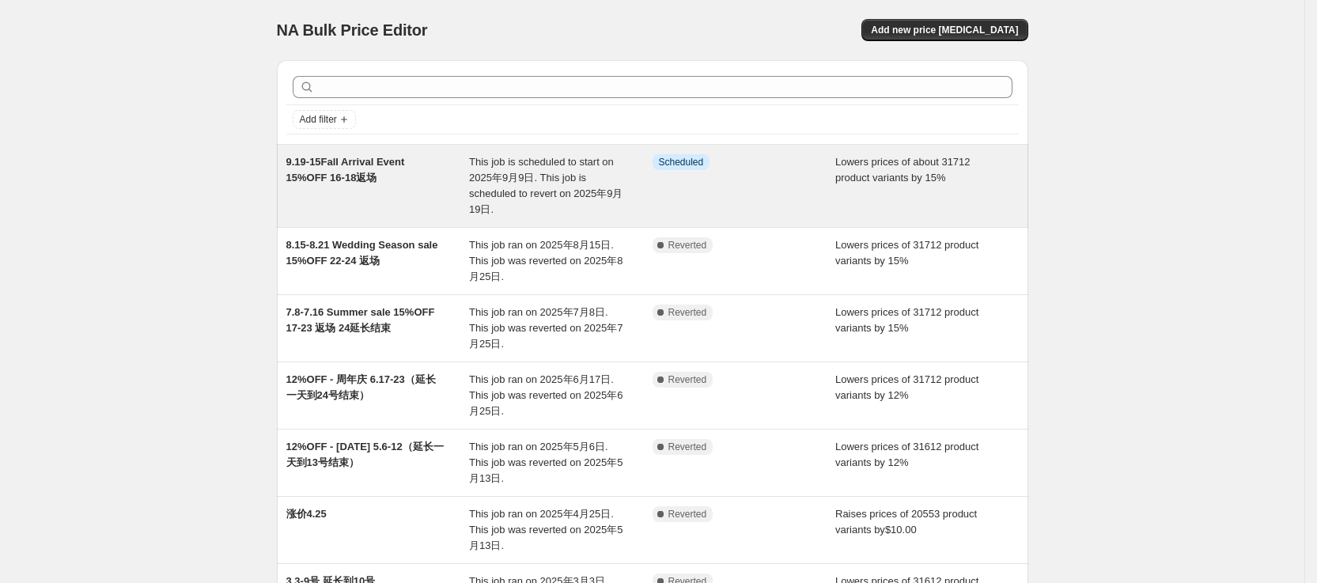
click at [660, 200] on div "Info Scheduled" at bounding box center [743, 185] width 183 height 63
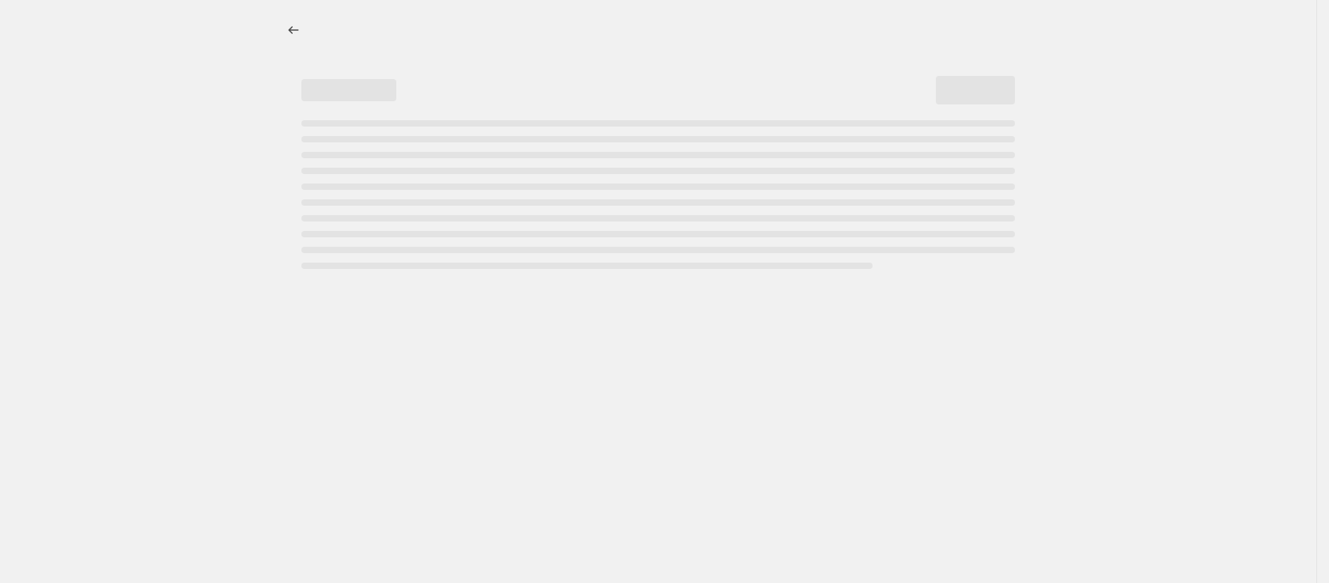
select select "percentage"
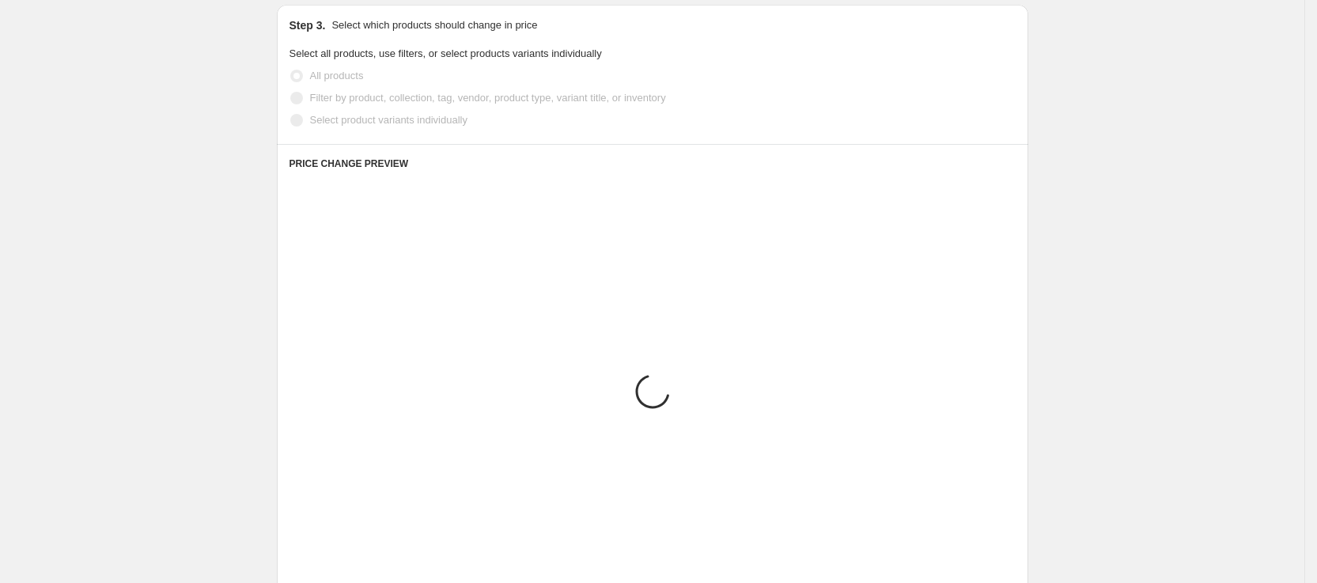
scroll to position [1366, 0]
